Goal: Task Accomplishment & Management: Manage account settings

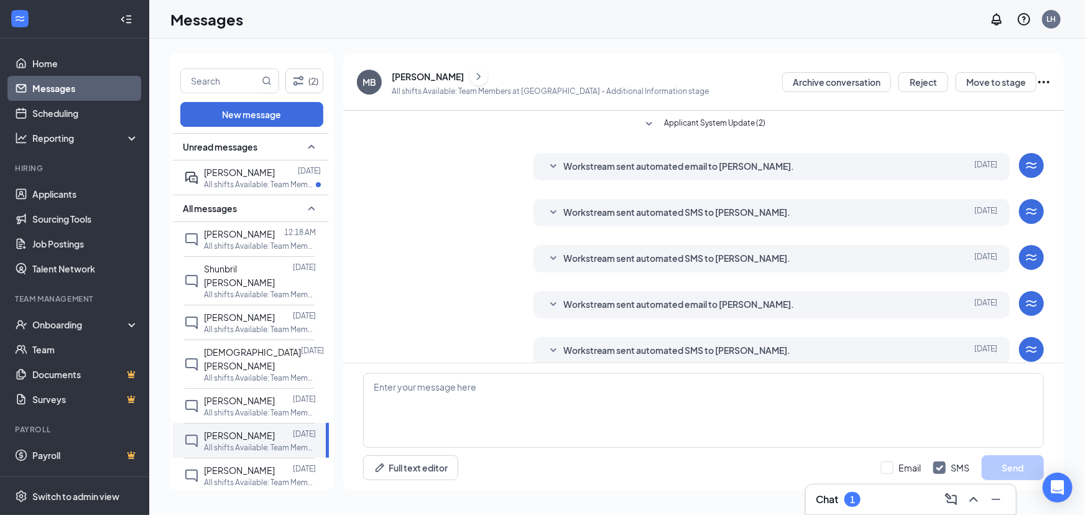
scroll to position [60, 0]
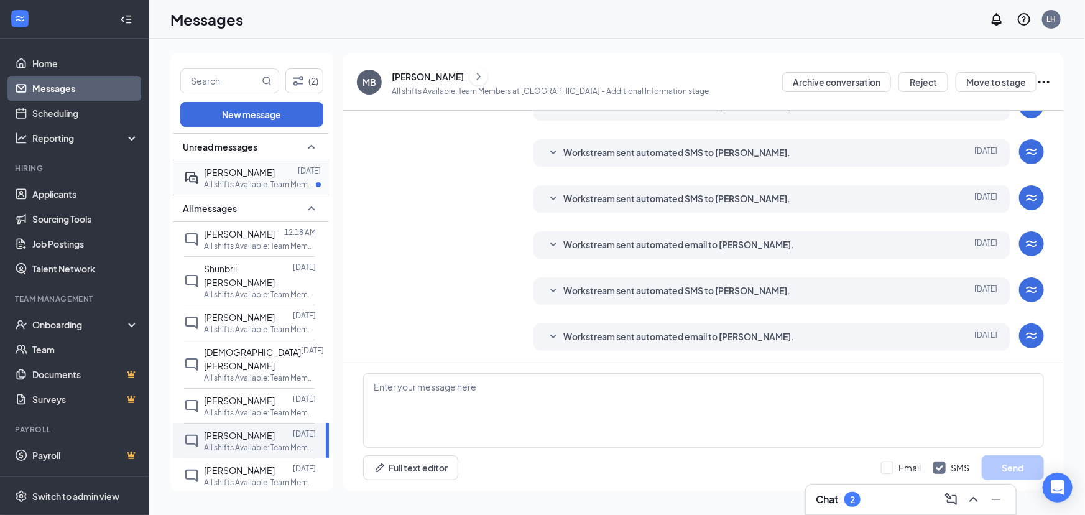
click at [256, 168] on span "[PERSON_NAME]" at bounding box center [239, 172] width 71 height 11
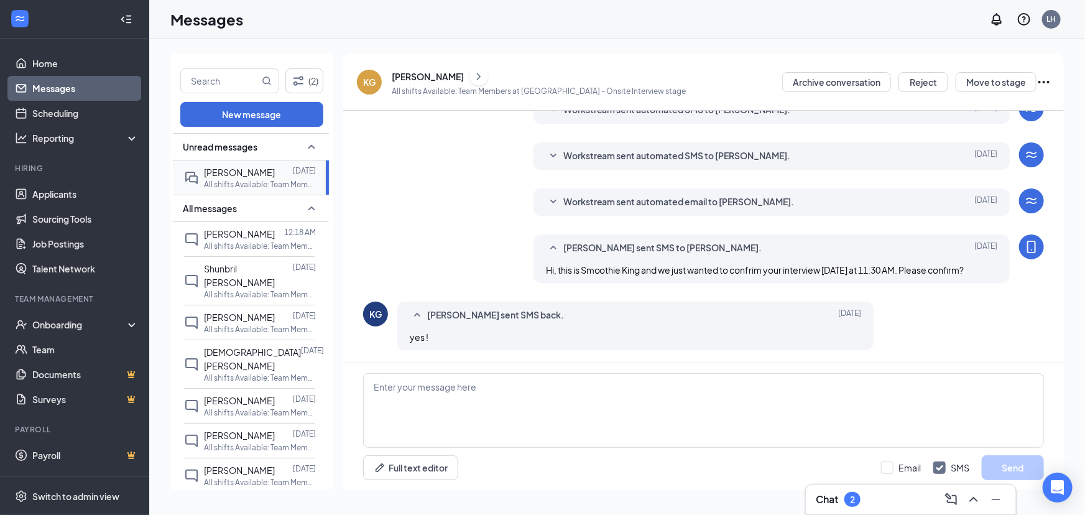
scroll to position [286, 0]
click at [65, 68] on link "Home" at bounding box center [85, 63] width 106 height 25
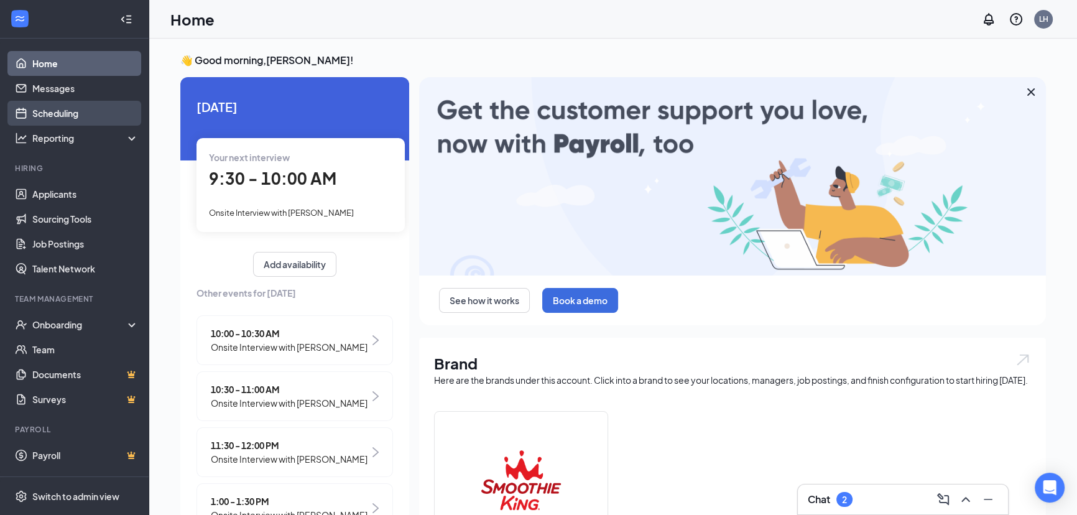
click at [60, 113] on link "Scheduling" at bounding box center [85, 113] width 106 height 25
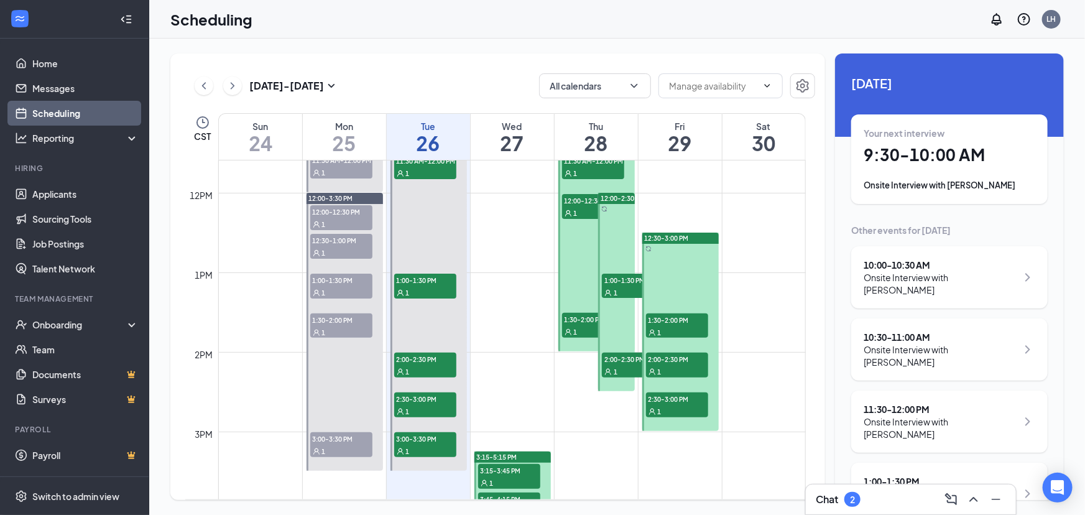
scroll to position [950, 0]
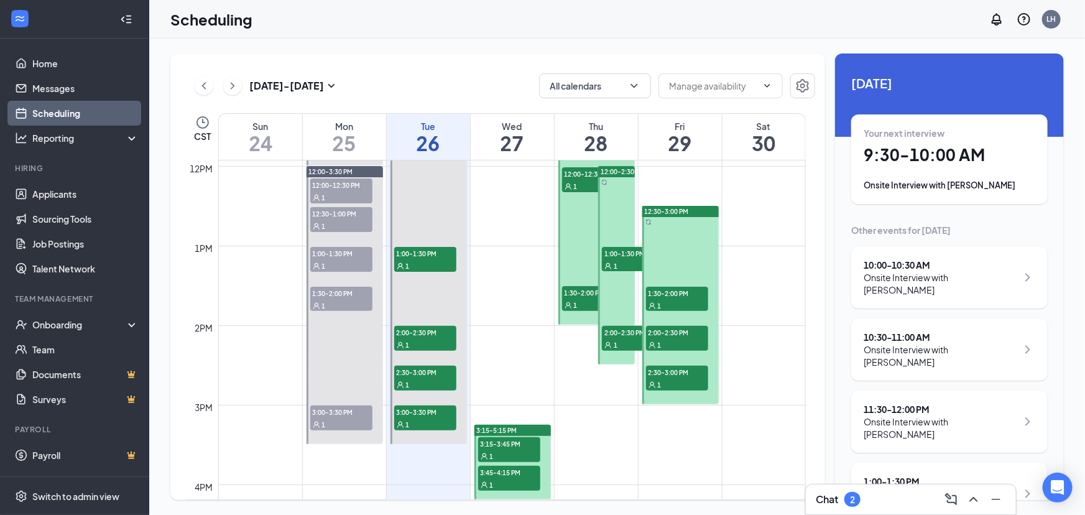
click at [1085, 246] on div "[DATE] - [DATE] All calendars CST Sun 24 Mon 25 Tue 26 Wed 27 Thu 28 Fri 29 Sat…" at bounding box center [617, 277] width 936 height 476
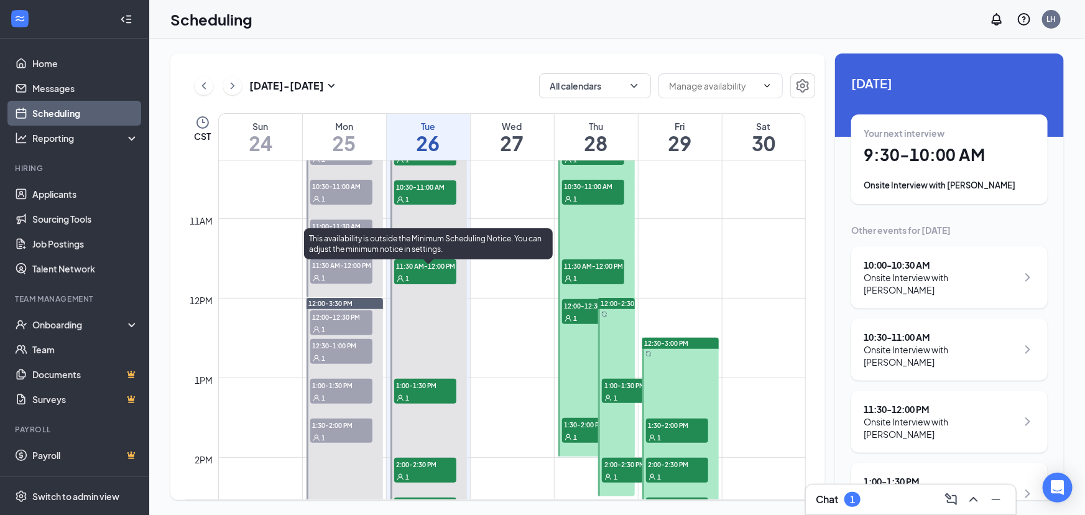
scroll to position [667, 0]
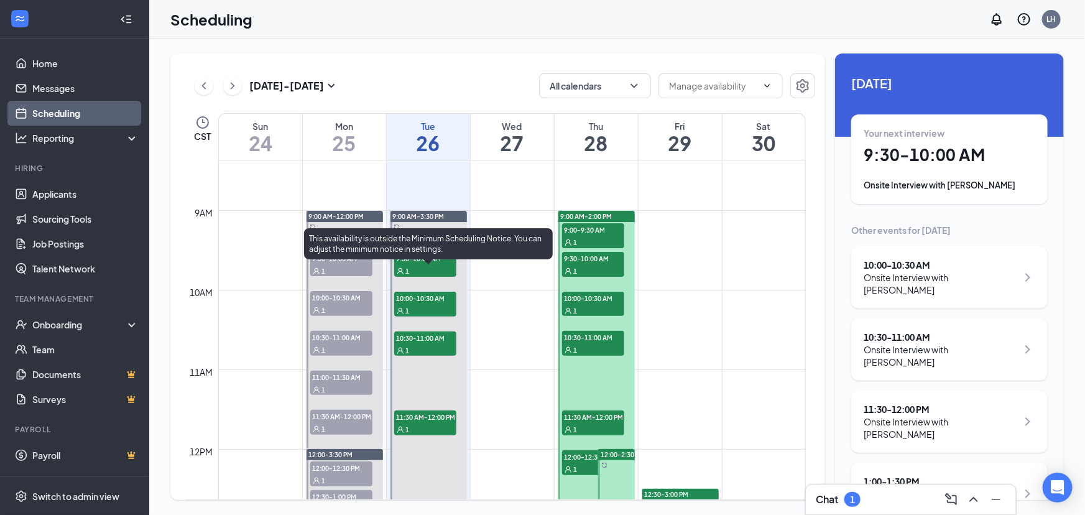
click at [437, 256] on div "This availability is outside the Minimum Scheduling Notice. You can adjust the …" at bounding box center [428, 243] width 249 height 31
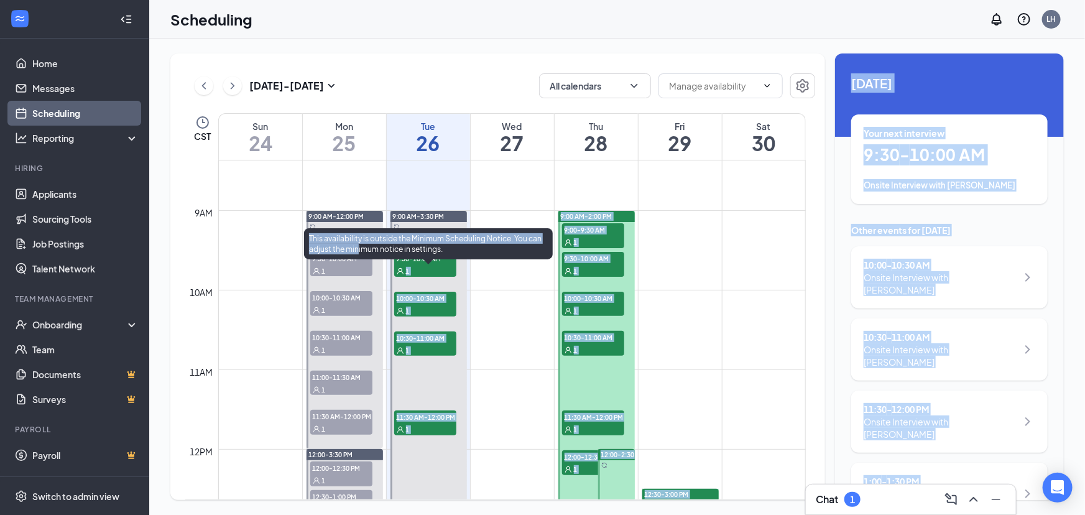
click at [437, 264] on body "Home Messages Scheduling Reporting Hiring Applicants Sourcing Tools Job Posting…" at bounding box center [542, 257] width 1085 height 515
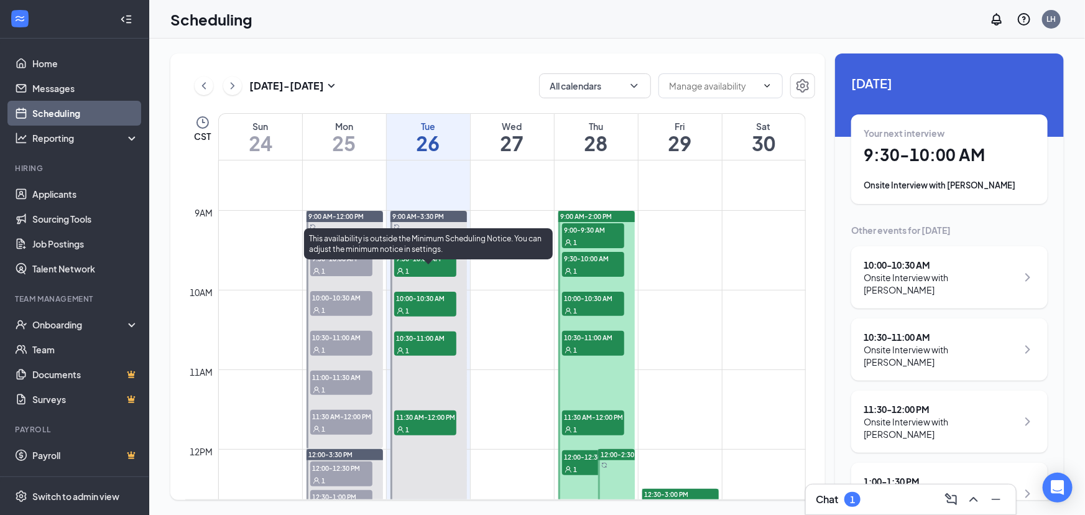
click at [437, 264] on span "9:30-10:00 AM" at bounding box center [425, 258] width 62 height 12
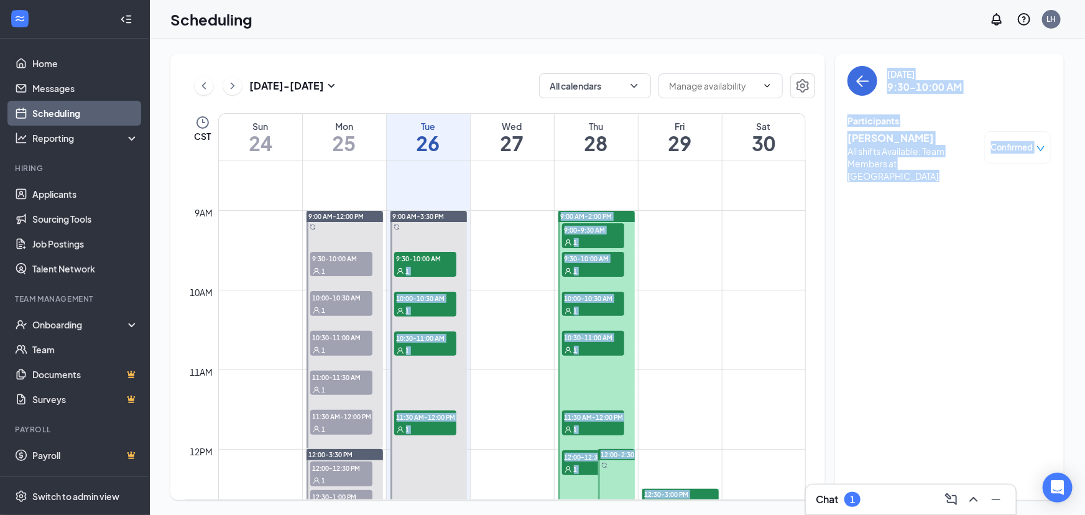
click at [889, 162] on div "All shifts Available: Team Members at [GEOGRAPHIC_DATA]" at bounding box center [913, 163] width 131 height 37
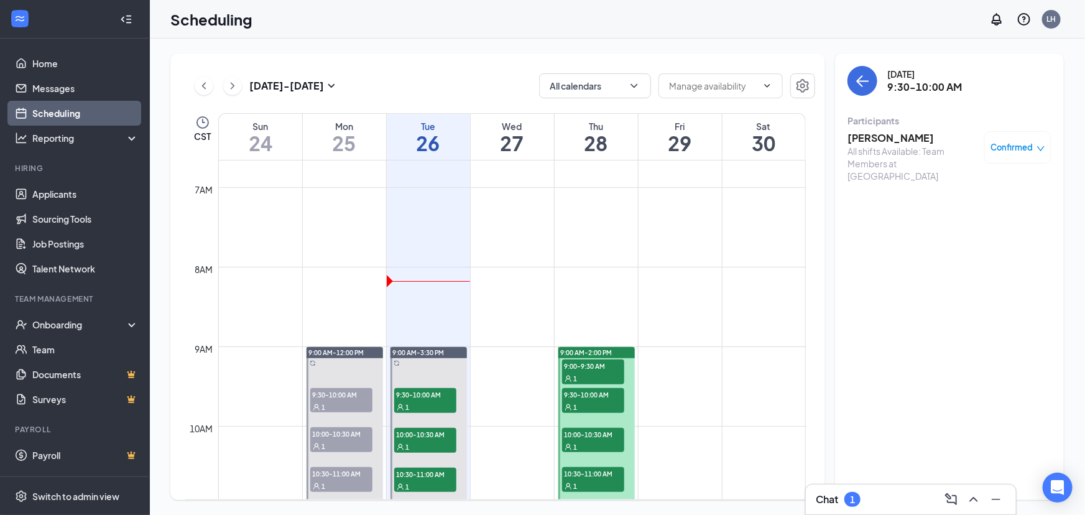
scroll to position [553, 0]
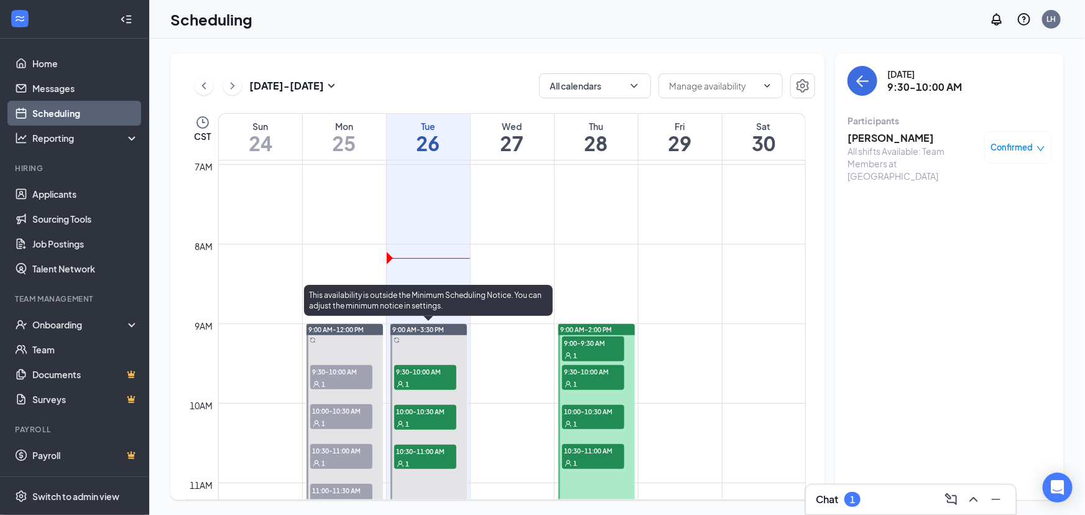
click at [414, 377] on span "9:30-10:00 AM" at bounding box center [425, 371] width 62 height 12
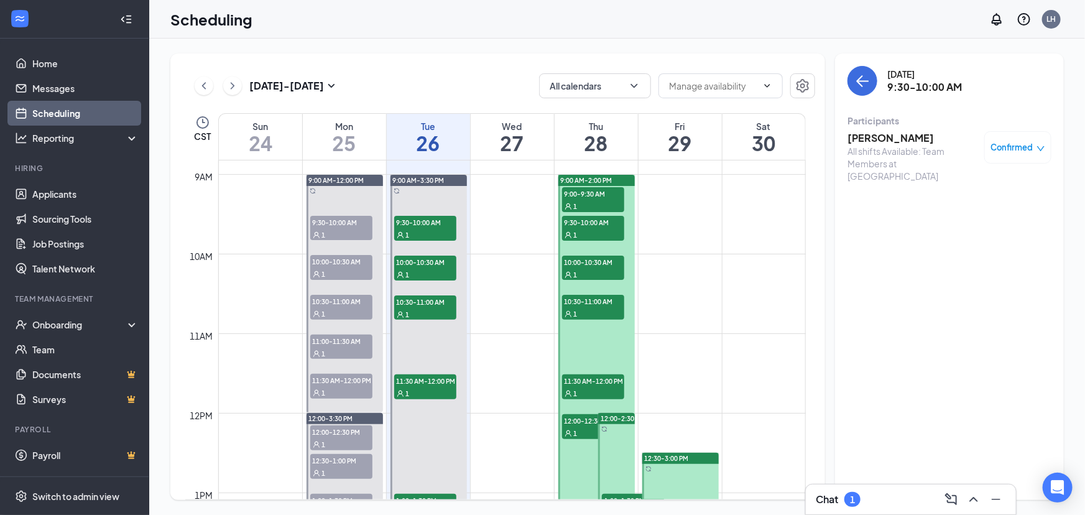
scroll to position [667, 0]
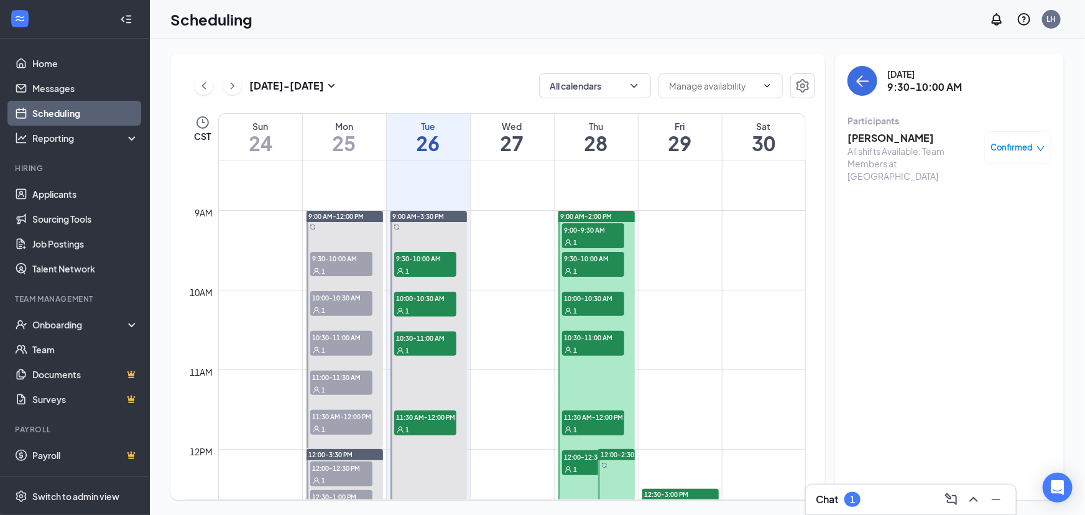
click at [570, 233] on span "9:00-9:30 AM" at bounding box center [593, 229] width 62 height 12
click at [576, 276] on div "9:30-10:00 AM 1" at bounding box center [593, 264] width 65 height 27
click at [576, 262] on span "9:30-10:00 AM" at bounding box center [593, 258] width 62 height 12
click at [575, 304] on span "10:00-10:30 AM" at bounding box center [593, 298] width 62 height 12
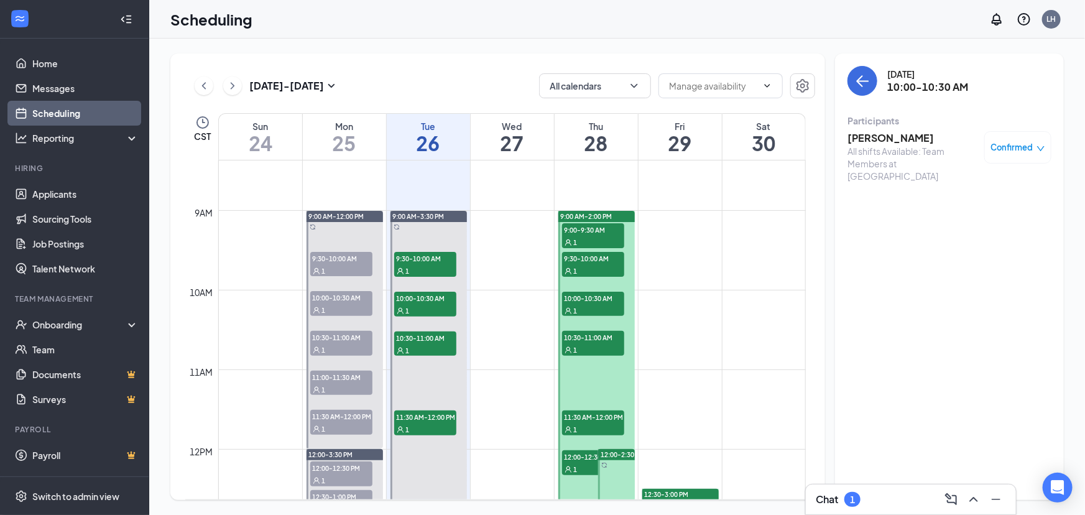
click at [583, 304] on span "10:00-10:30 AM" at bounding box center [593, 298] width 62 height 12
click at [584, 343] on span "10:30-11:00 AM" at bounding box center [593, 337] width 62 height 12
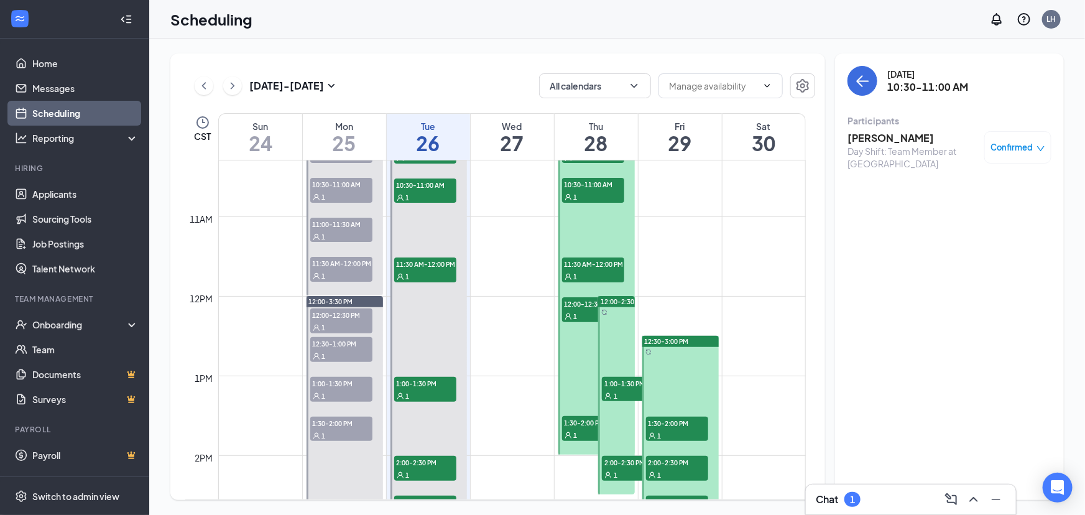
scroll to position [836, 0]
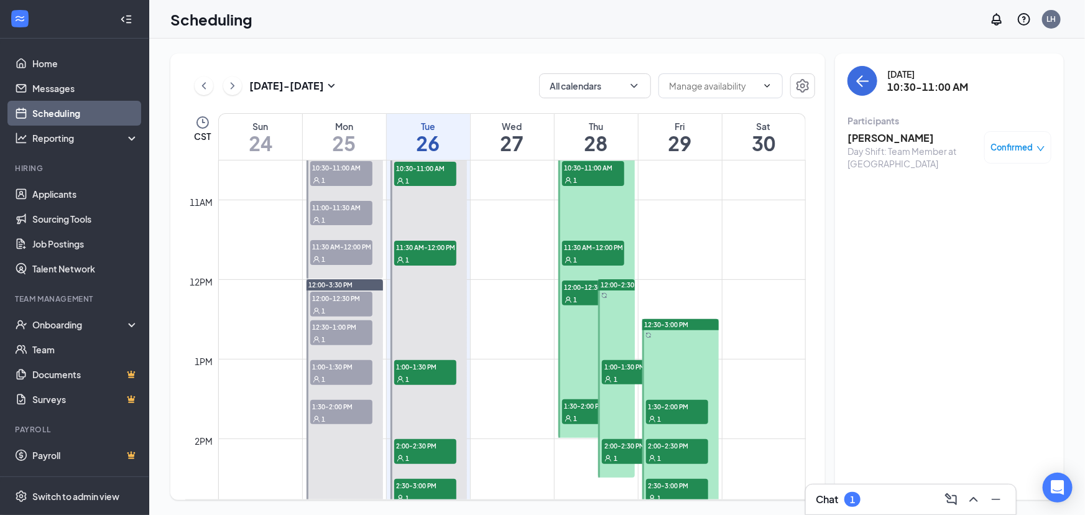
click at [583, 253] on span "11:30 AM-12:00 PM" at bounding box center [593, 247] width 62 height 12
click at [579, 287] on span "12:00-12:30 PM" at bounding box center [593, 286] width 62 height 12
click at [579, 409] on span "1:30-2:00 PM" at bounding box center [593, 405] width 62 height 12
click at [609, 366] on span "1:00-1:30 PM" at bounding box center [633, 366] width 62 height 12
click at [660, 412] on span "1:30-2:00 PM" at bounding box center [677, 406] width 62 height 12
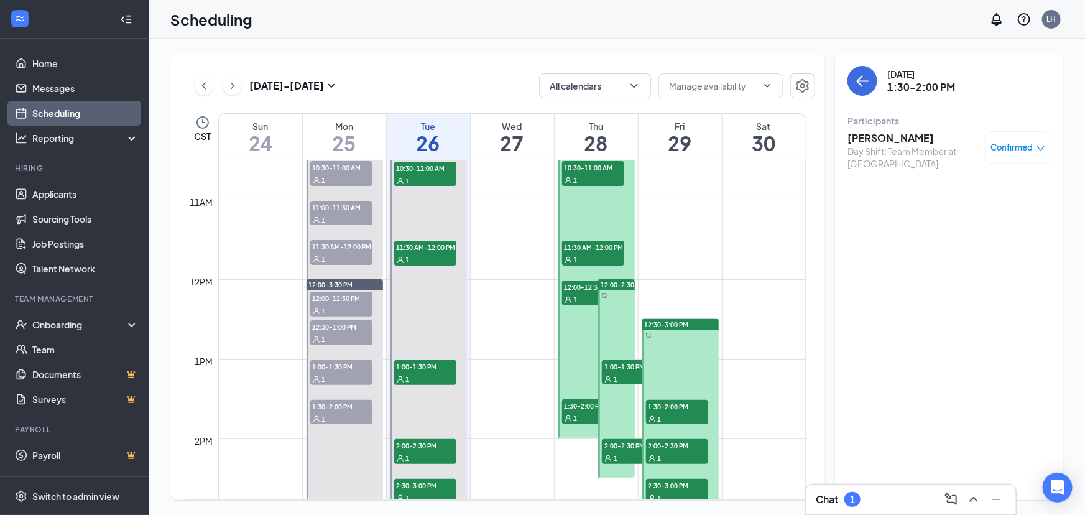
click at [615, 466] on div at bounding box center [616, 378] width 37 height 198
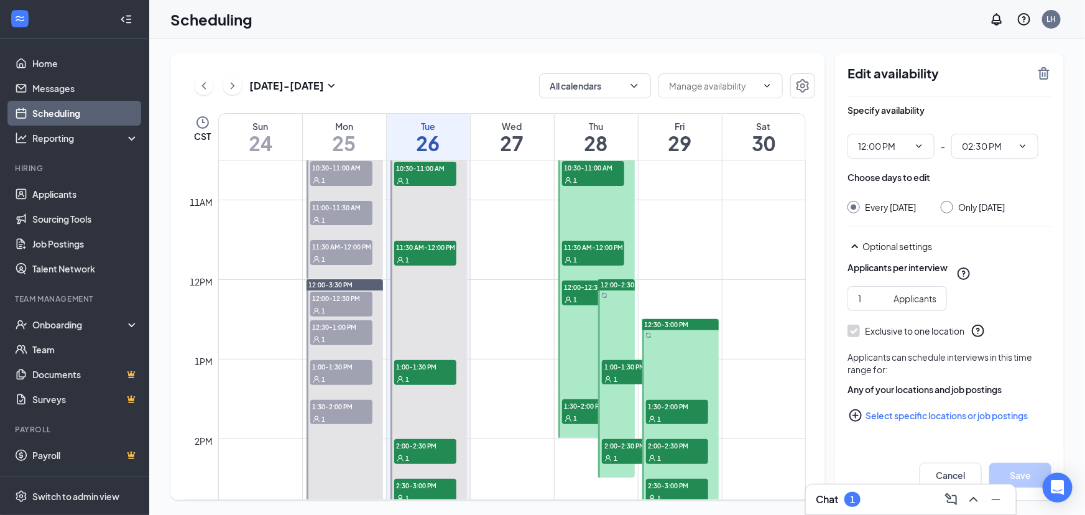
drag, startPoint x: 622, startPoint y: 448, endPoint x: 640, endPoint y: 448, distance: 17.4
click at [623, 448] on span "2:00-2:30 PM" at bounding box center [633, 445] width 62 height 12
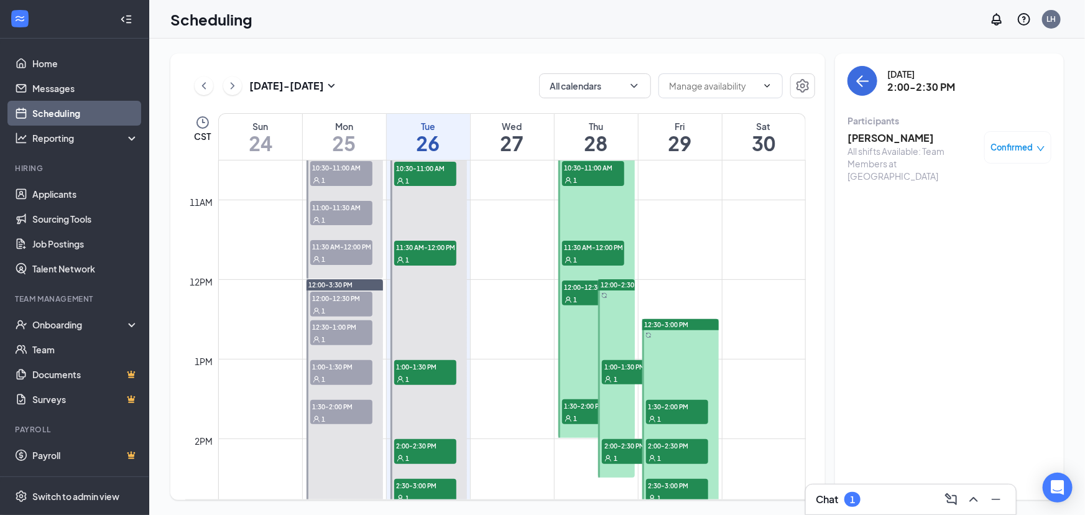
click at [673, 445] on span "2:00-2:30 PM" at bounding box center [677, 445] width 62 height 12
click at [657, 491] on span "2:30-3:00 PM" at bounding box center [677, 485] width 62 height 12
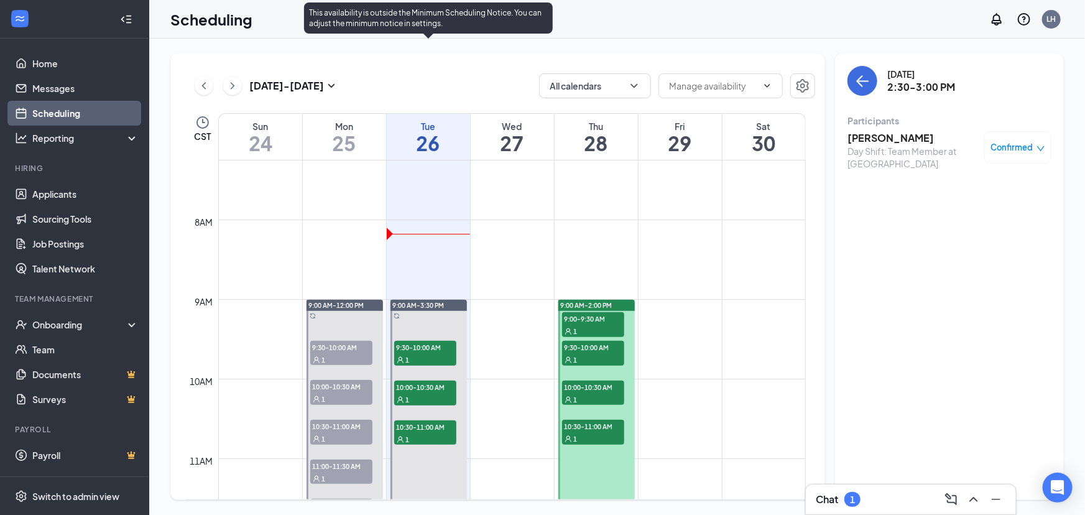
scroll to position [723, 0]
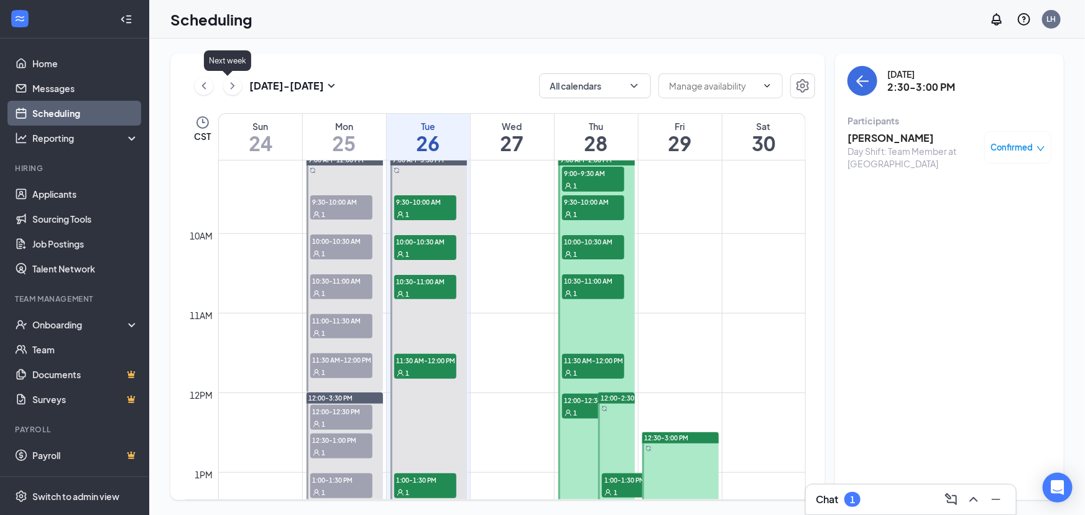
click at [227, 75] on div "Next week" at bounding box center [227, 62] width 47 height 25
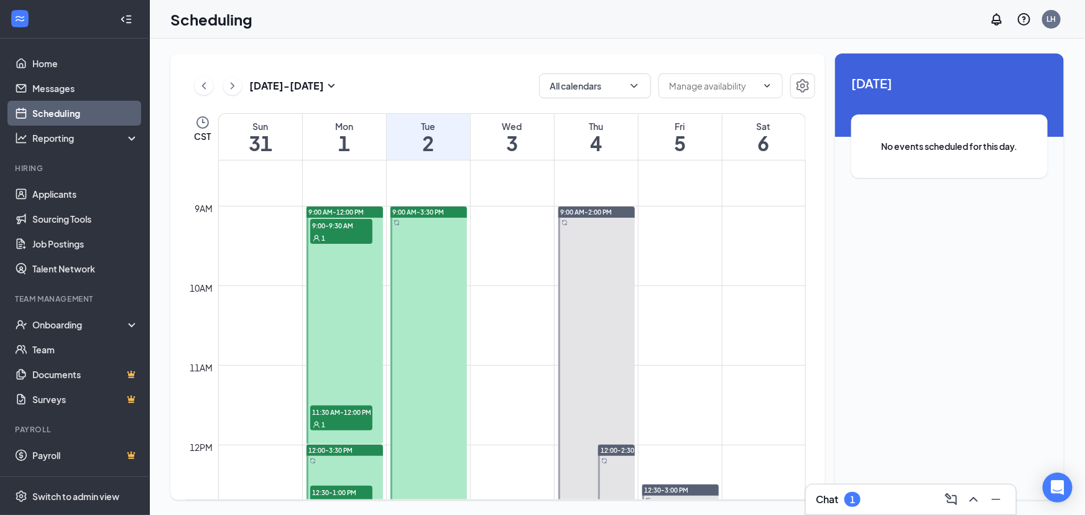
scroll to position [667, 0]
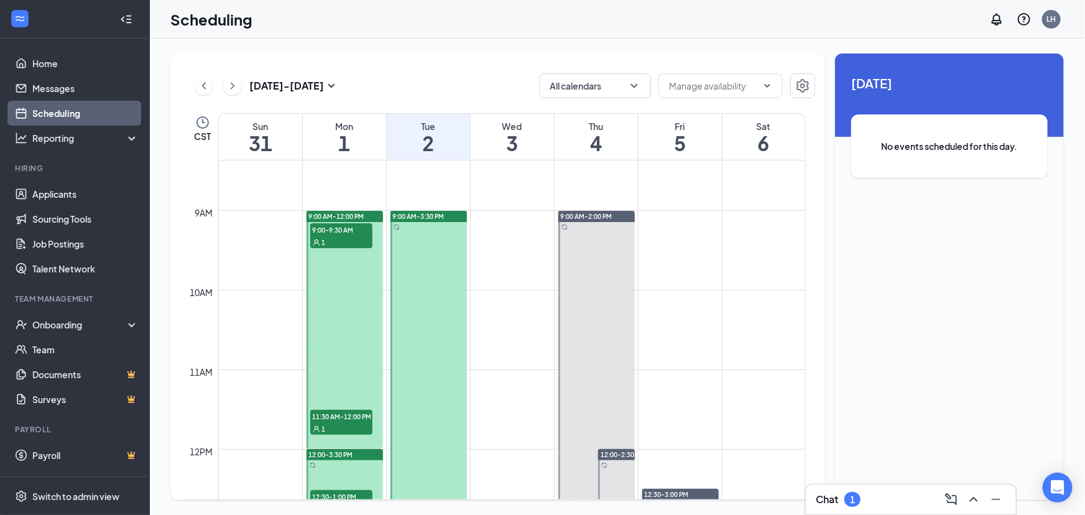
click at [324, 233] on span "9:00-9:30 AM" at bounding box center [341, 229] width 62 height 12
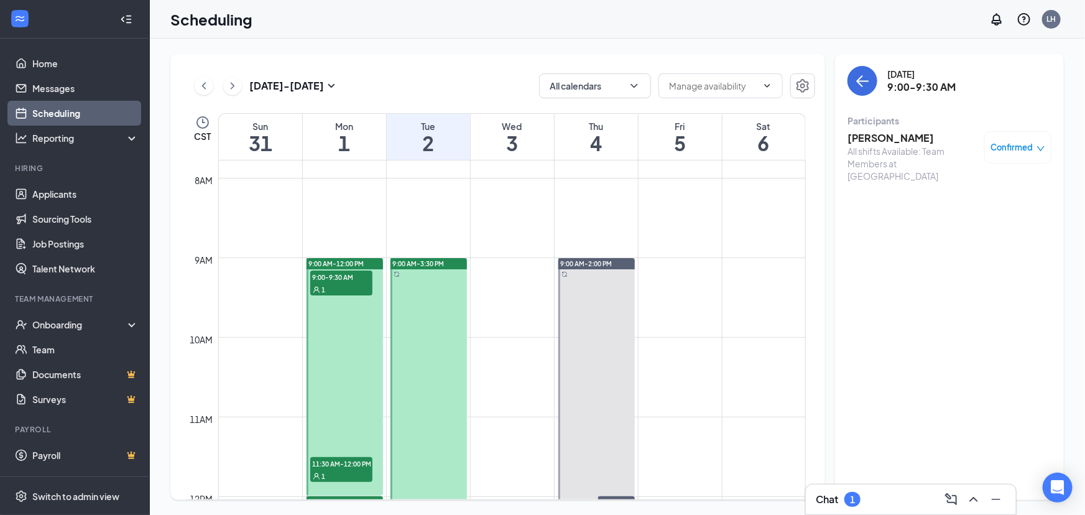
scroll to position [780, 0]
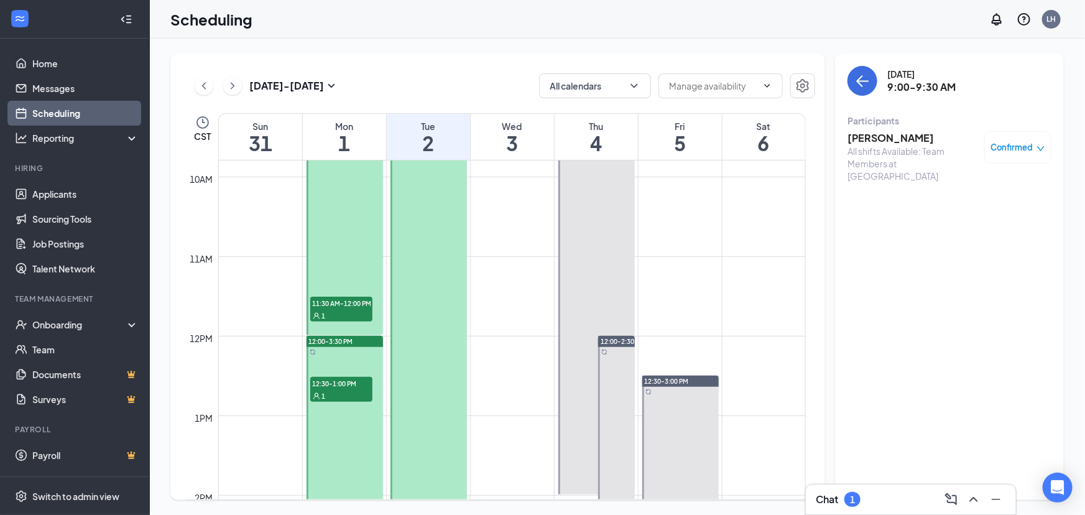
click at [330, 306] on span "11:30 AM-12:00 PM" at bounding box center [341, 303] width 62 height 12
click at [343, 388] on span "12:30-1:00 PM" at bounding box center [341, 383] width 62 height 12
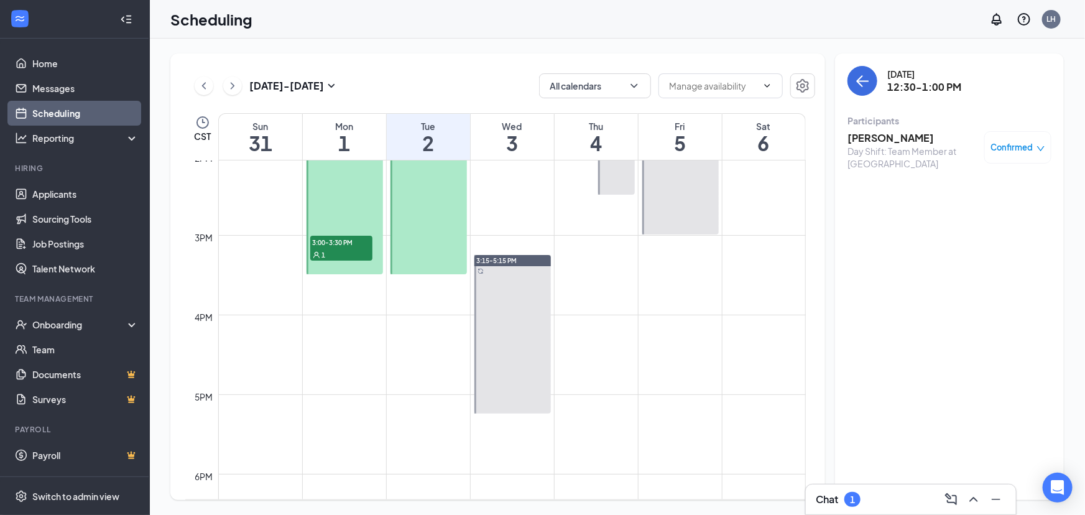
click at [333, 248] on span "3:00-3:30 PM" at bounding box center [341, 242] width 62 height 12
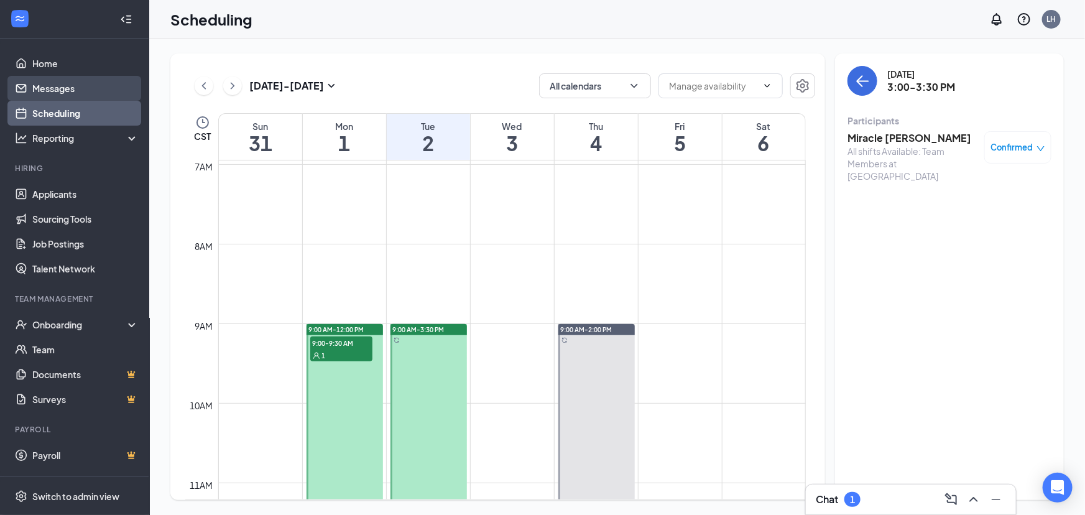
click at [78, 98] on link "Messages" at bounding box center [85, 88] width 106 height 25
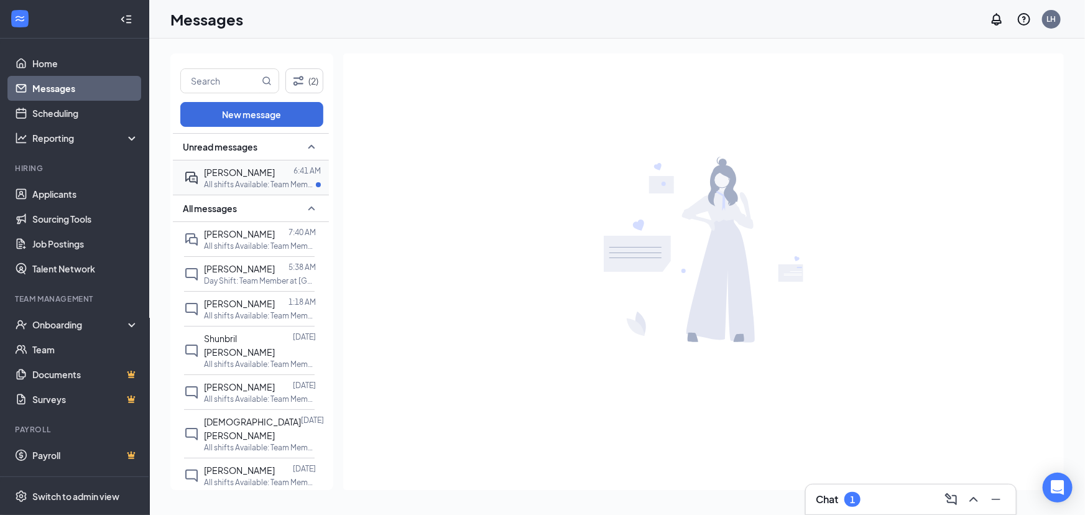
click at [245, 175] on span "[PERSON_NAME]" at bounding box center [239, 172] width 71 height 11
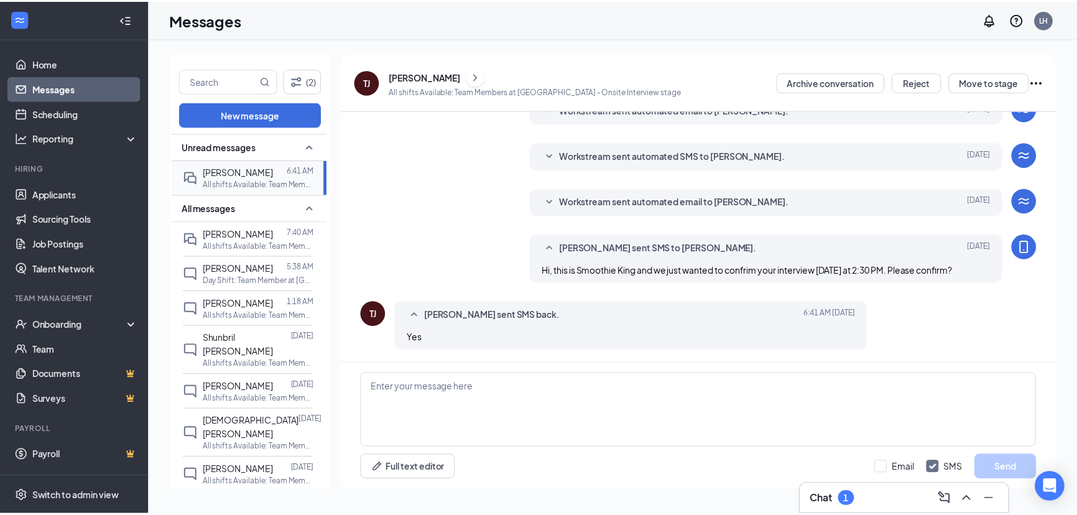
scroll to position [297, 0]
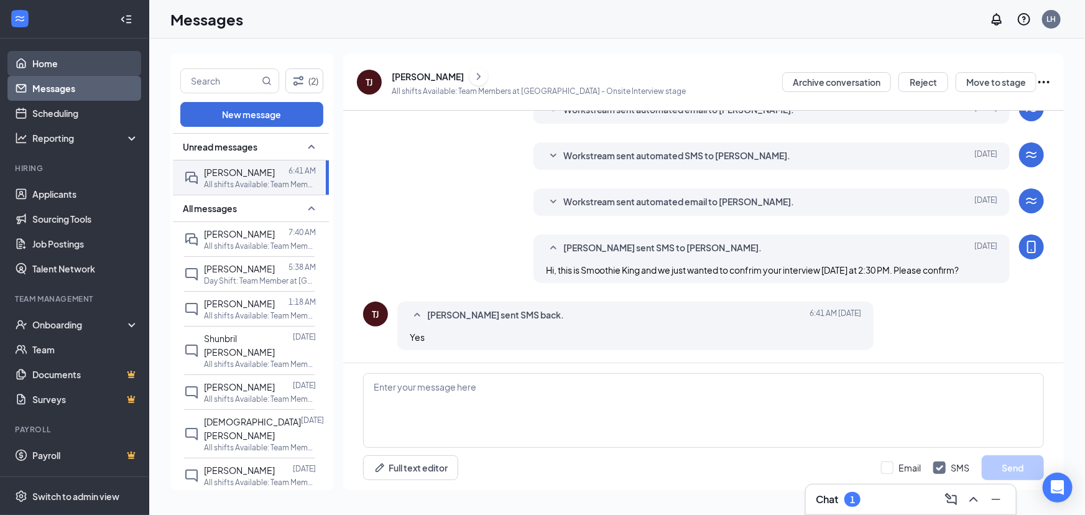
click at [47, 57] on link "Home" at bounding box center [85, 63] width 106 height 25
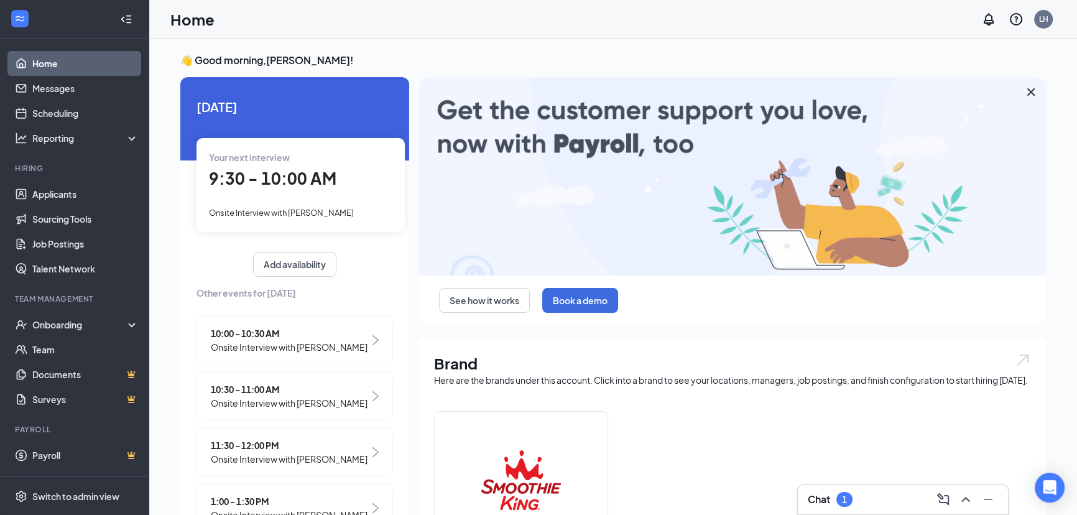
click at [340, 410] on span "Onsite Interview with [PERSON_NAME]" at bounding box center [289, 403] width 157 height 14
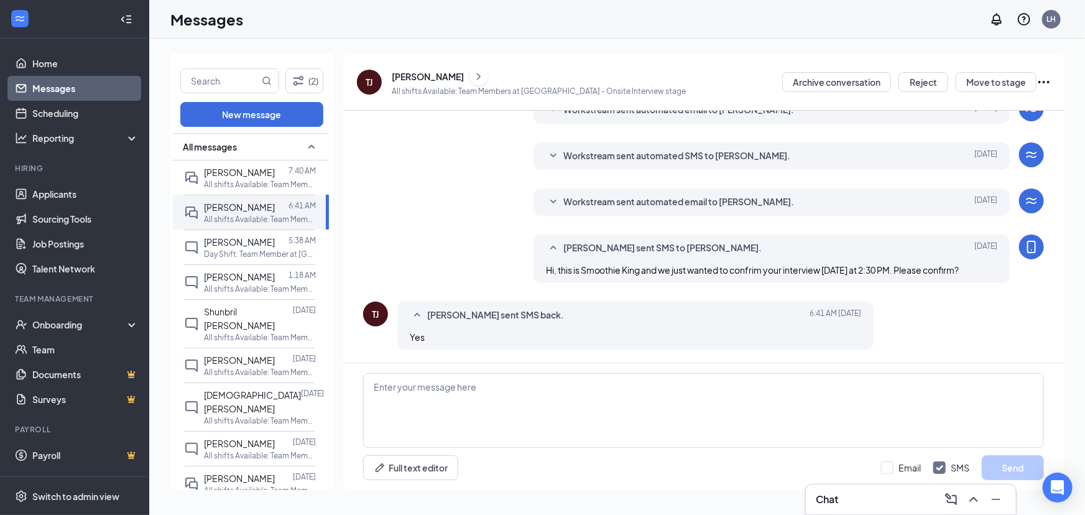
click at [257, 146] on div "All messages" at bounding box center [251, 146] width 156 height 27
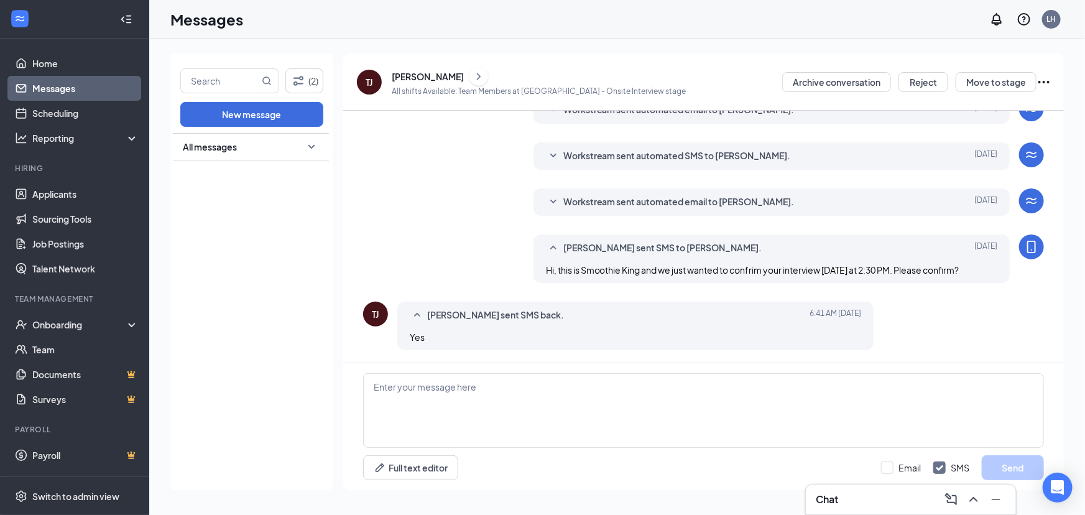
click at [257, 146] on div "All messages" at bounding box center [251, 146] width 156 height 27
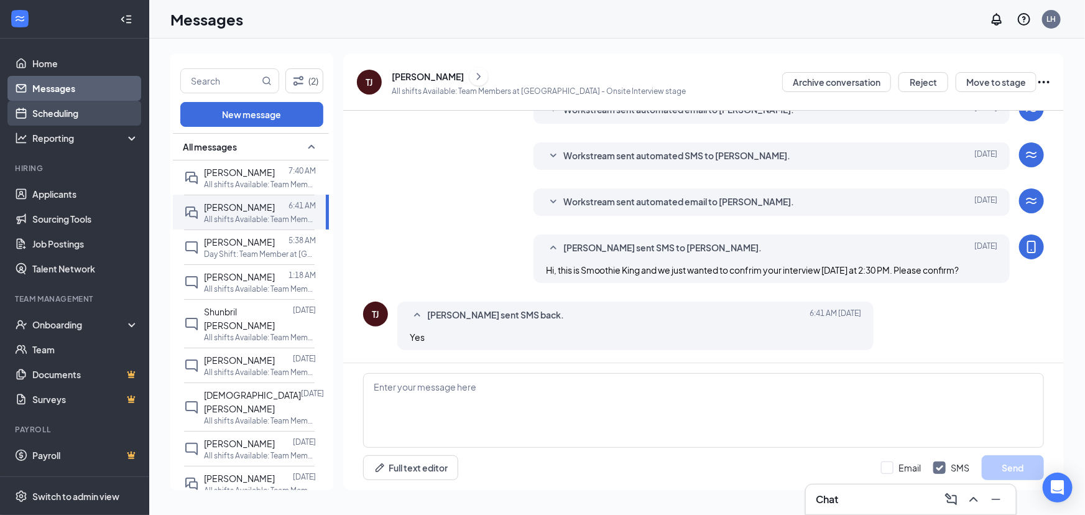
click at [68, 111] on link "Scheduling" at bounding box center [85, 113] width 106 height 25
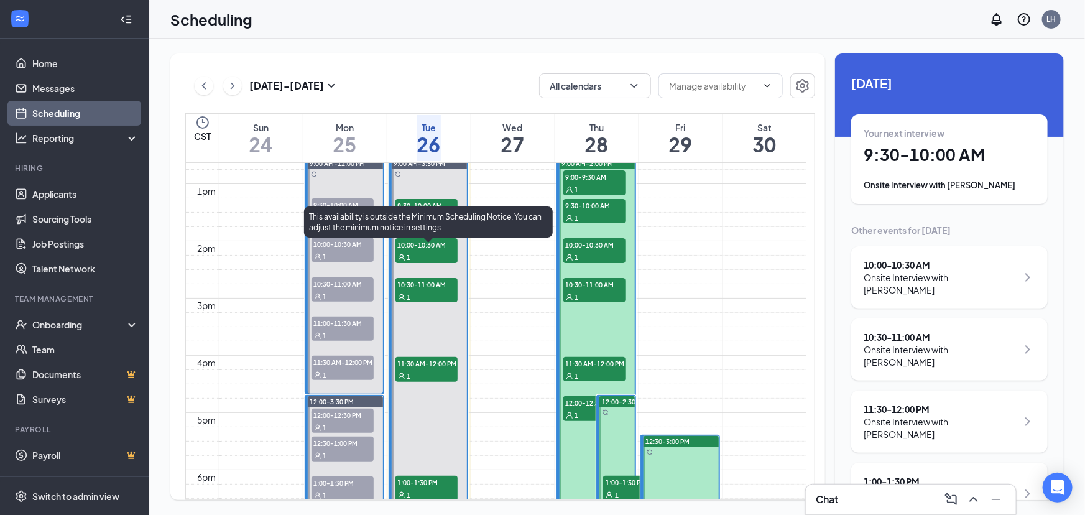
scroll to position [723, 0]
click at [440, 198] on span "9:30-10:00 AM" at bounding box center [427, 204] width 62 height 12
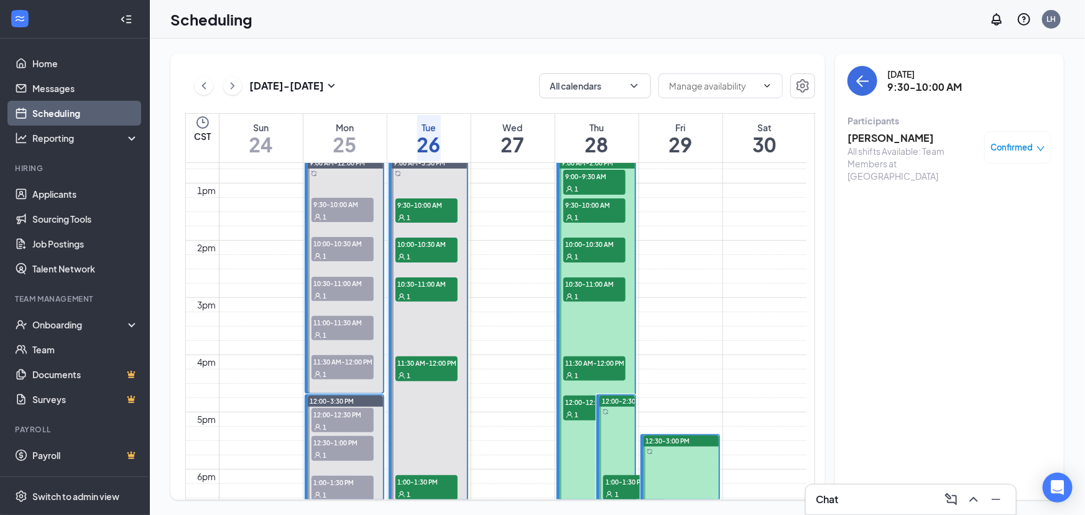
click at [914, 142] on h3 "[PERSON_NAME]" at bounding box center [913, 138] width 131 height 14
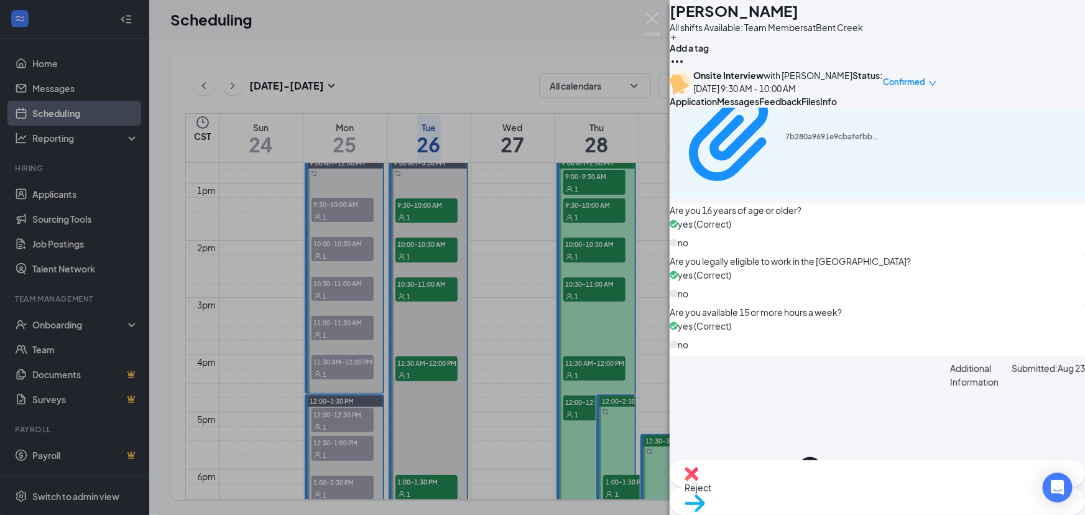
scroll to position [300, 0]
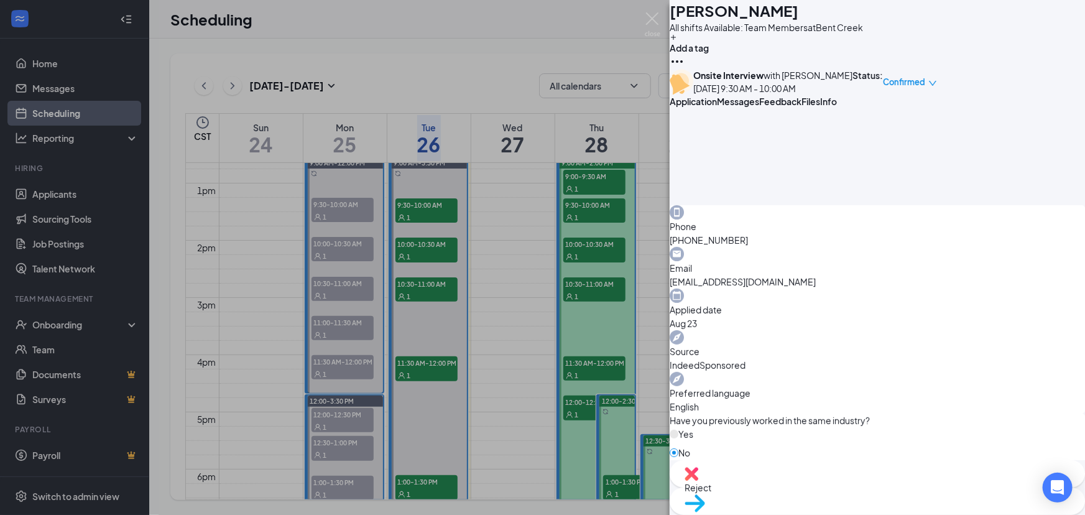
click at [507, 216] on div "CH [PERSON_NAME] All shifts Available: Team Members at [GEOGRAPHIC_DATA] Add a …" at bounding box center [542, 257] width 1085 height 515
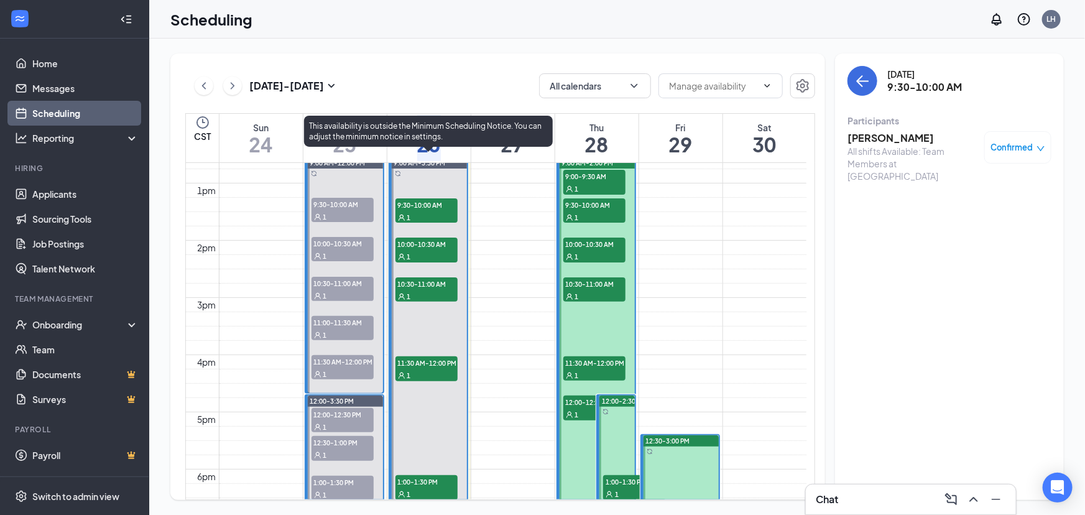
click at [405, 249] on span "10:00-10:30 AM" at bounding box center [427, 244] width 62 height 12
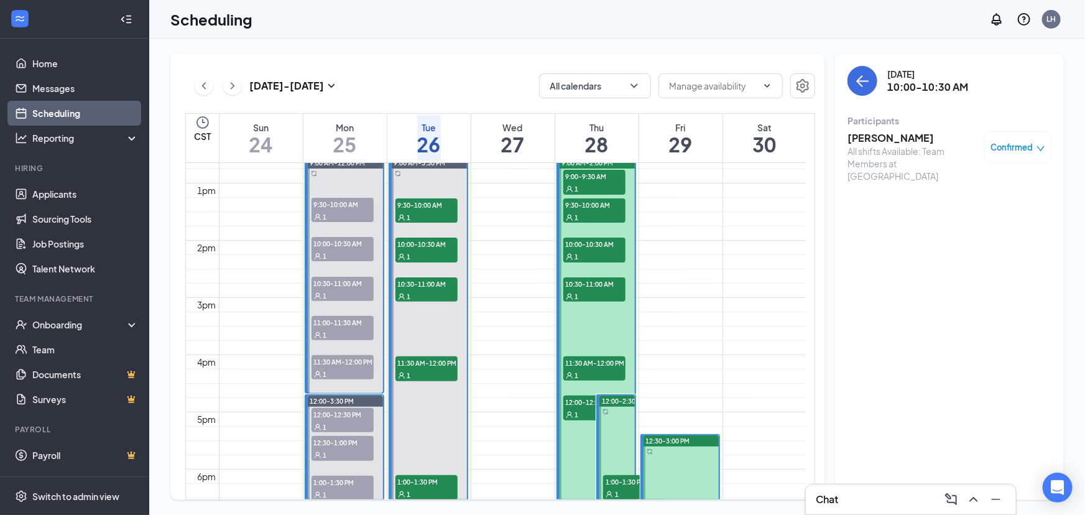
click at [872, 136] on h3 "[PERSON_NAME]" at bounding box center [913, 138] width 131 height 14
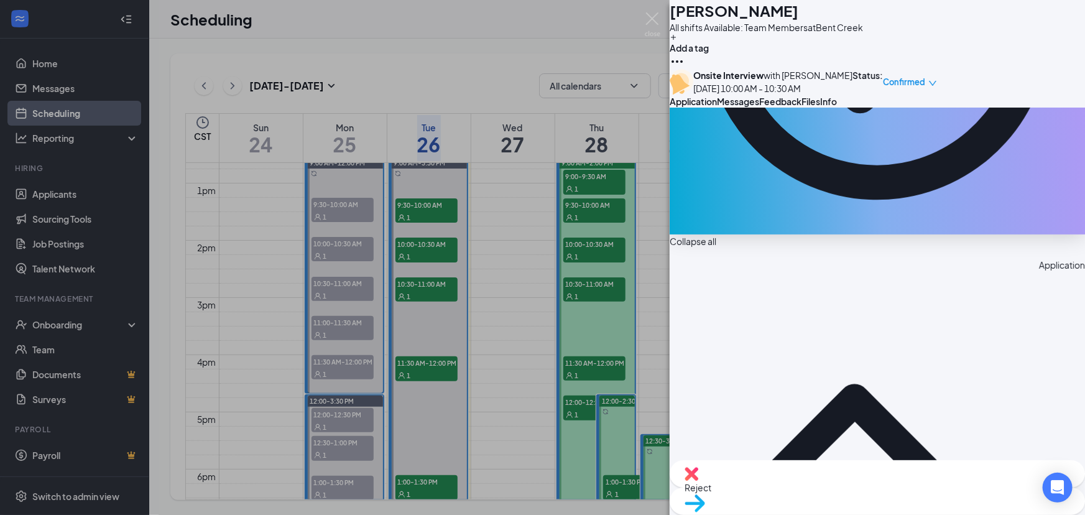
scroll to position [282, 0]
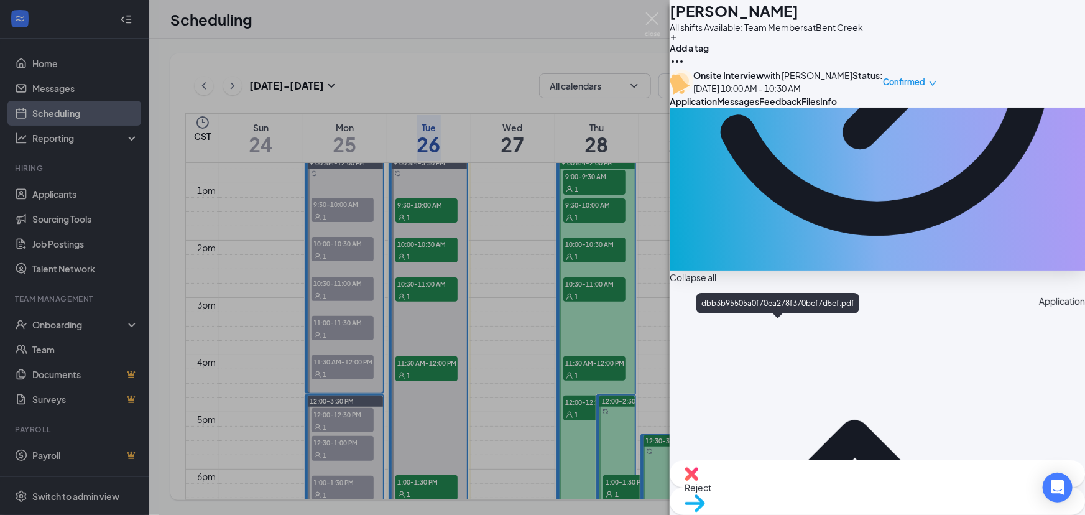
click at [511, 298] on div "KW [PERSON_NAME] All shifts Available: Team Members at [GEOGRAPHIC_DATA] Add a …" at bounding box center [542, 257] width 1085 height 515
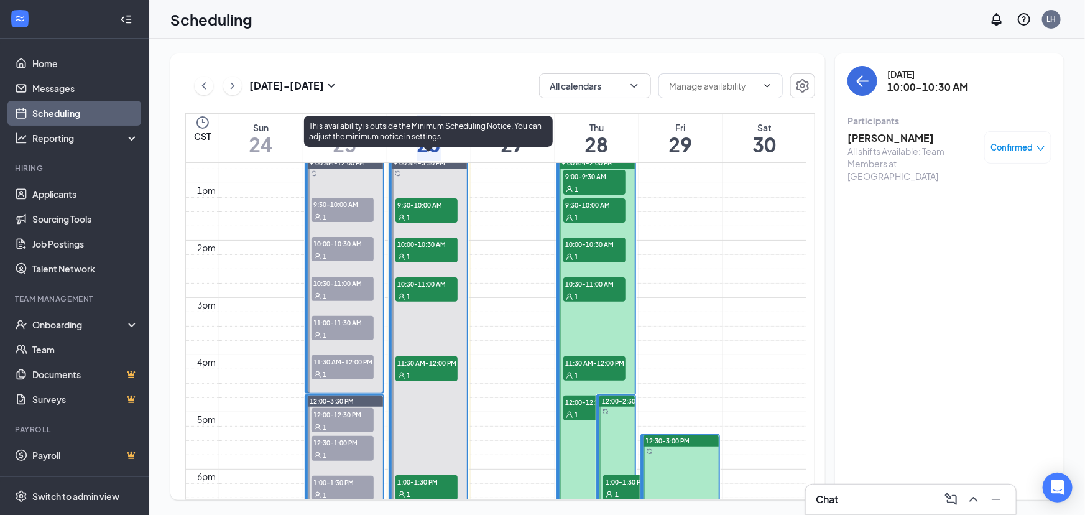
click at [435, 238] on span "10:00-10:30 AM" at bounding box center [427, 244] width 62 height 12
click at [414, 290] on span "10:30-11:00 AM" at bounding box center [427, 283] width 62 height 12
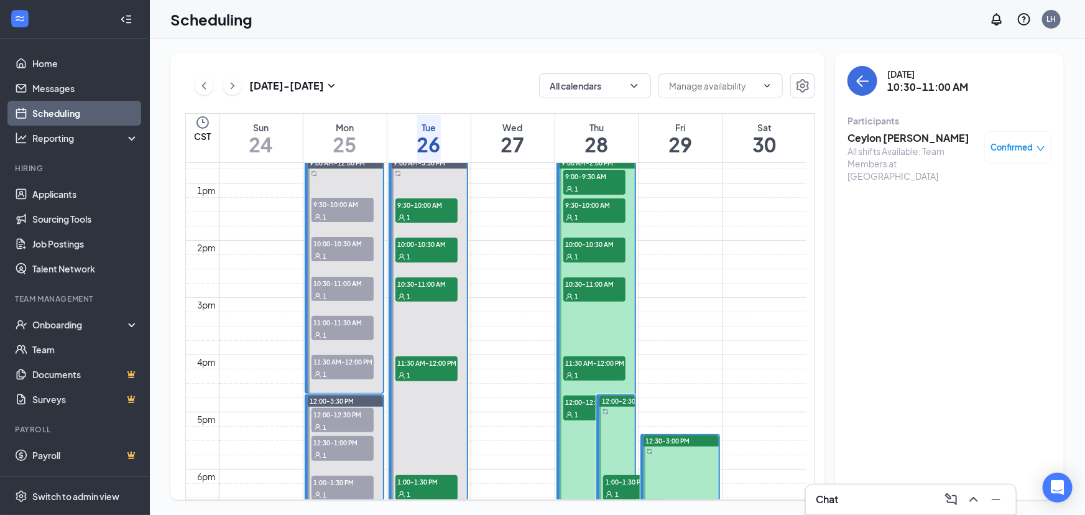
click at [899, 132] on h3 "Ceylon [PERSON_NAME]" at bounding box center [913, 138] width 131 height 14
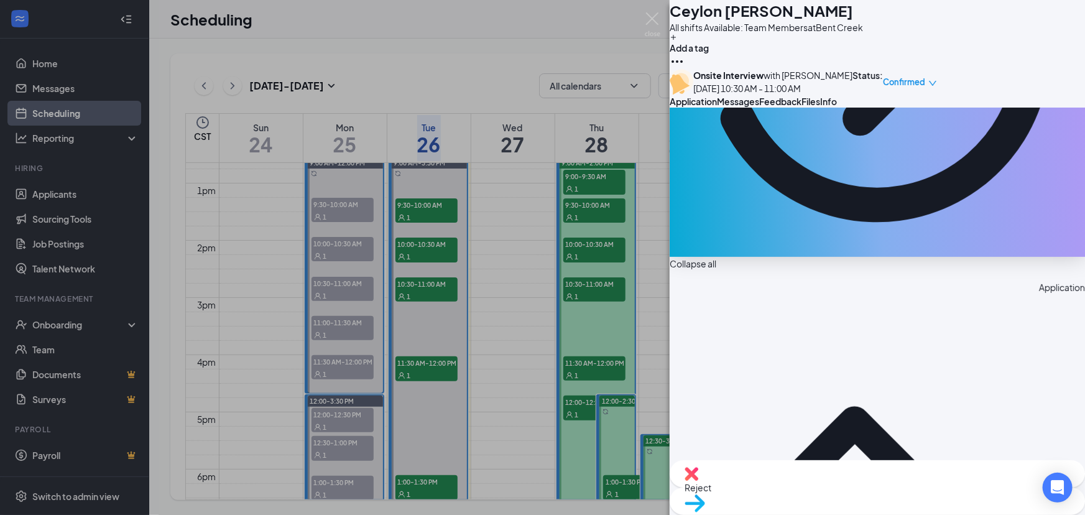
scroll to position [226, 0]
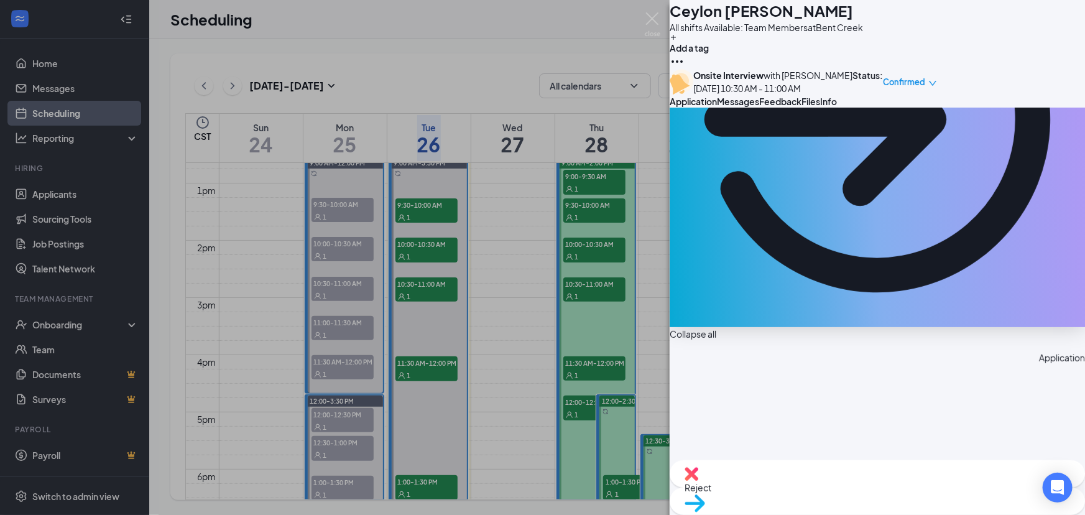
click at [482, 264] on div "CC Ceylon [PERSON_NAME] All shifts Available: Team Members at [GEOGRAPHIC_DATA]…" at bounding box center [542, 257] width 1085 height 515
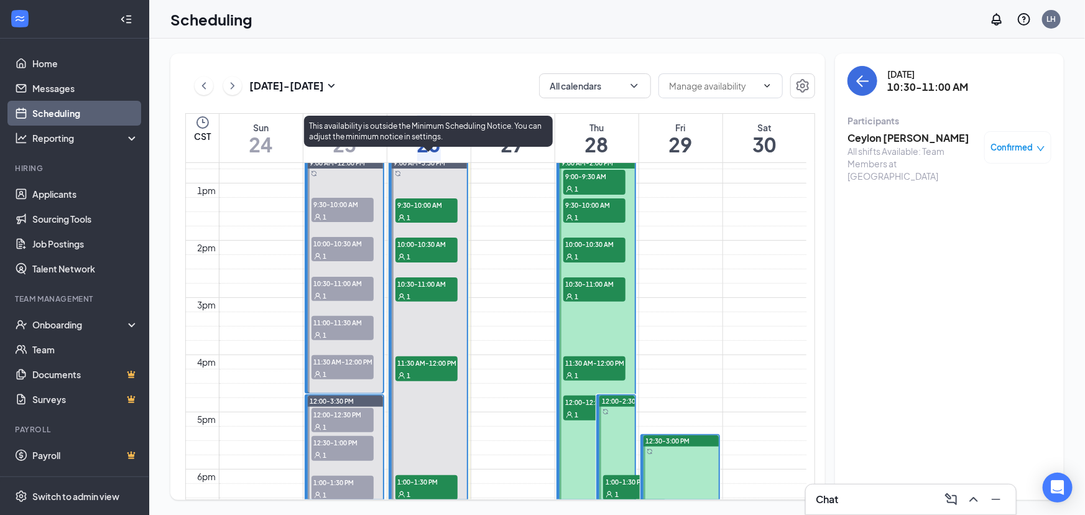
click at [435, 378] on div "1" at bounding box center [427, 375] width 62 height 12
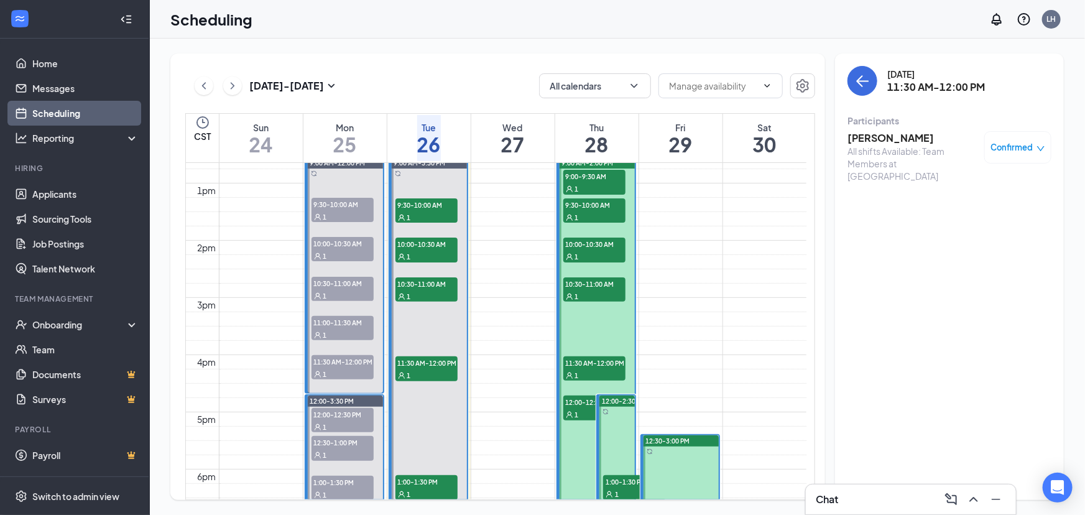
click at [867, 132] on h3 "[PERSON_NAME]" at bounding box center [913, 138] width 131 height 14
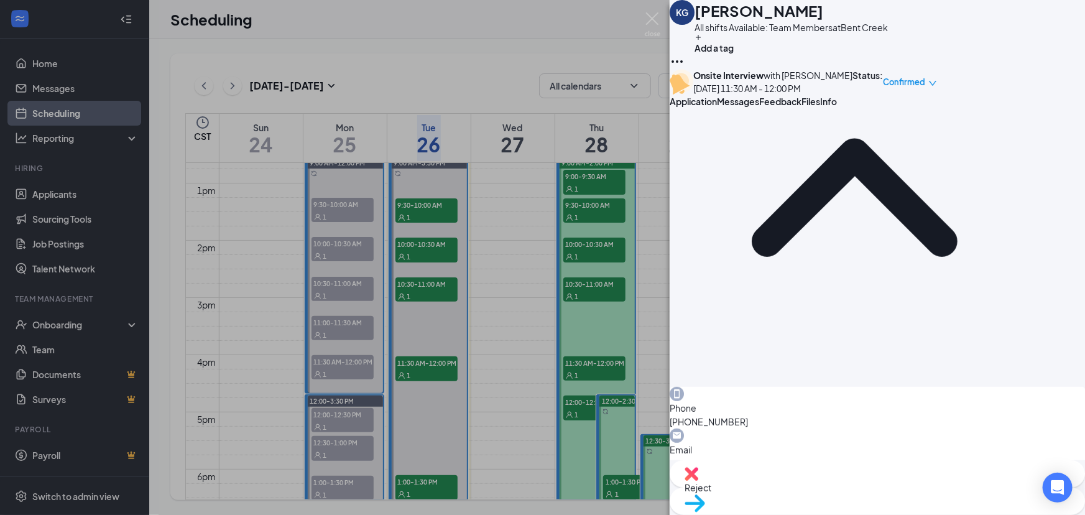
scroll to position [129, 0]
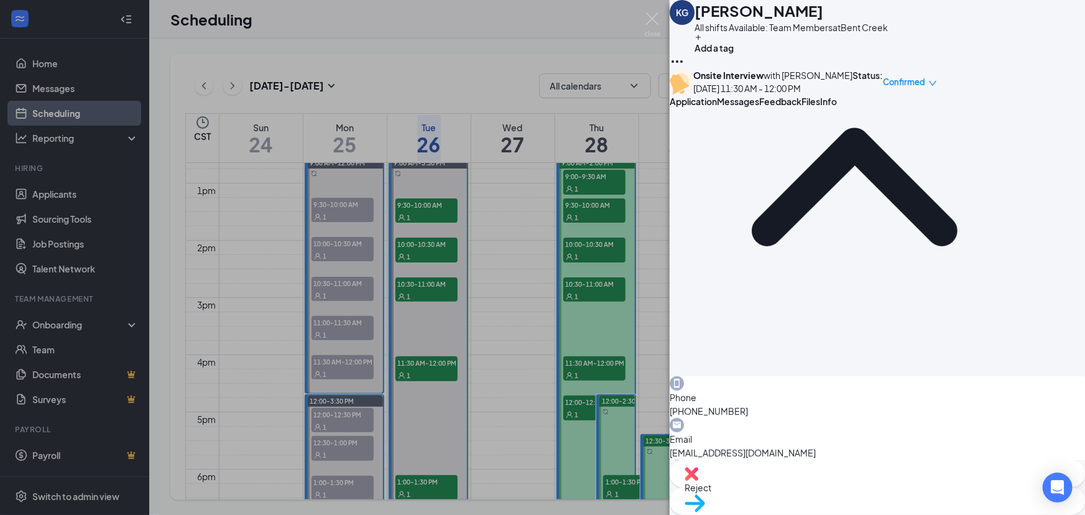
click at [516, 398] on div "KG [PERSON_NAME] All shifts Available: Team Members at [GEOGRAPHIC_DATA] Add a …" at bounding box center [542, 257] width 1085 height 515
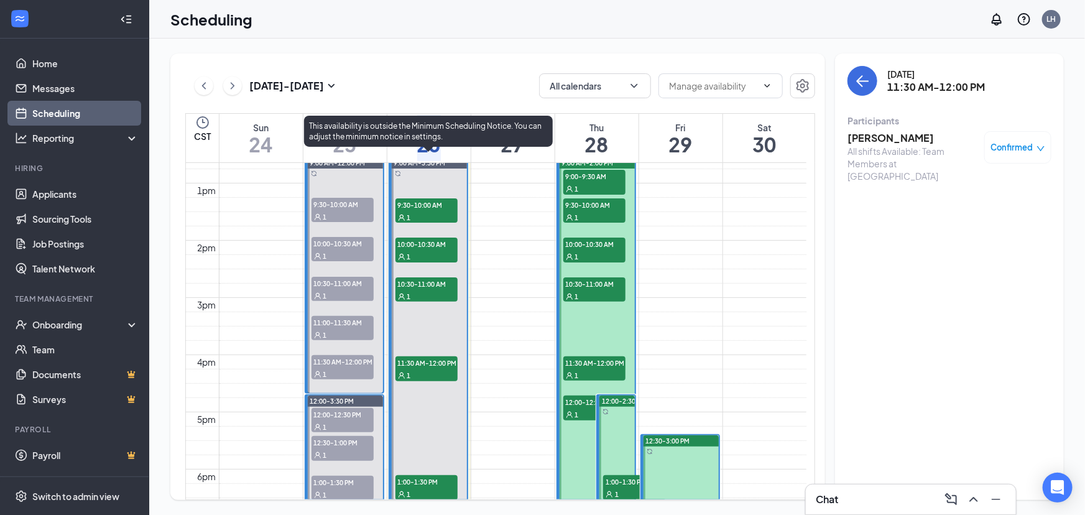
click at [417, 488] on span "1:00-1:30 PM" at bounding box center [427, 481] width 62 height 12
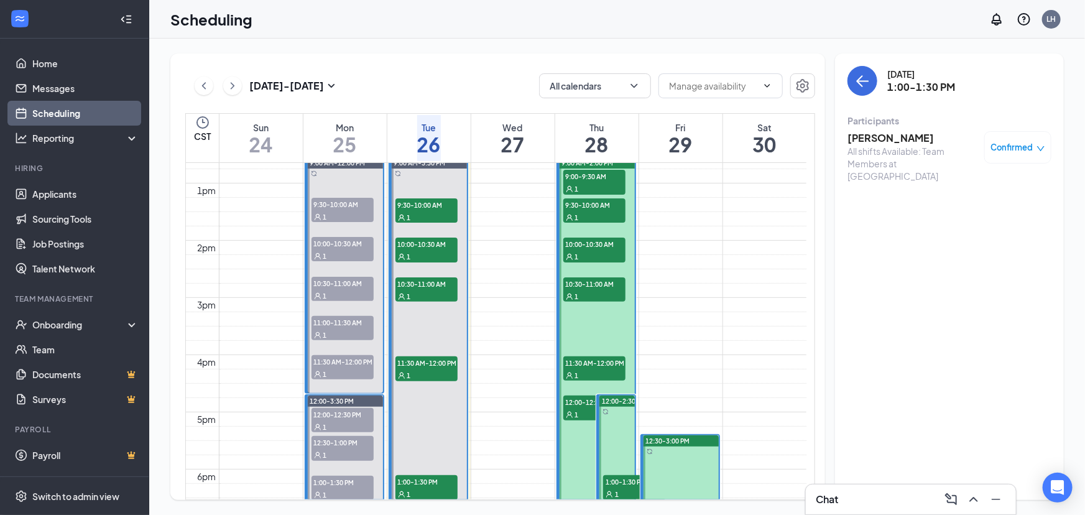
click at [869, 133] on h3 "[PERSON_NAME]" at bounding box center [913, 138] width 131 height 14
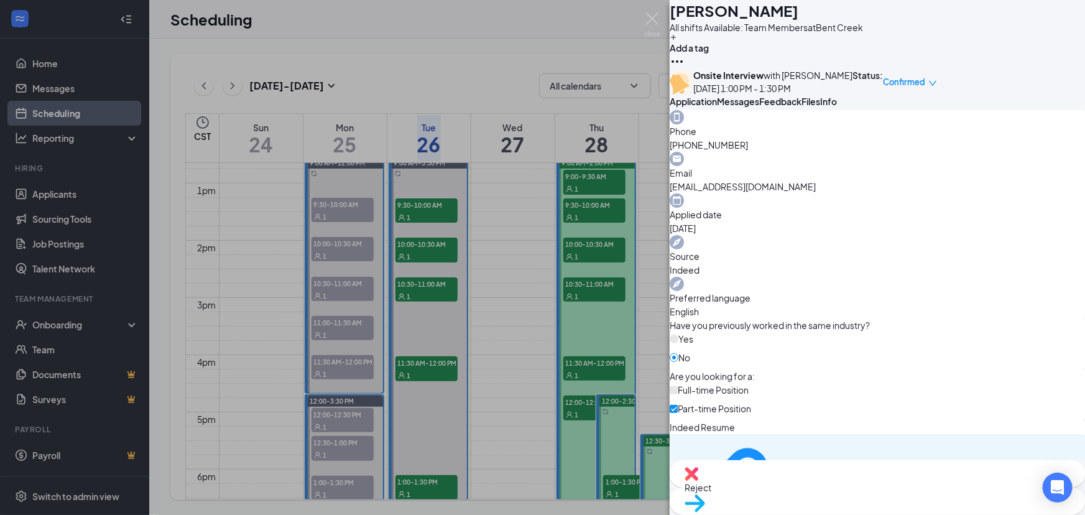
scroll to position [282, 0]
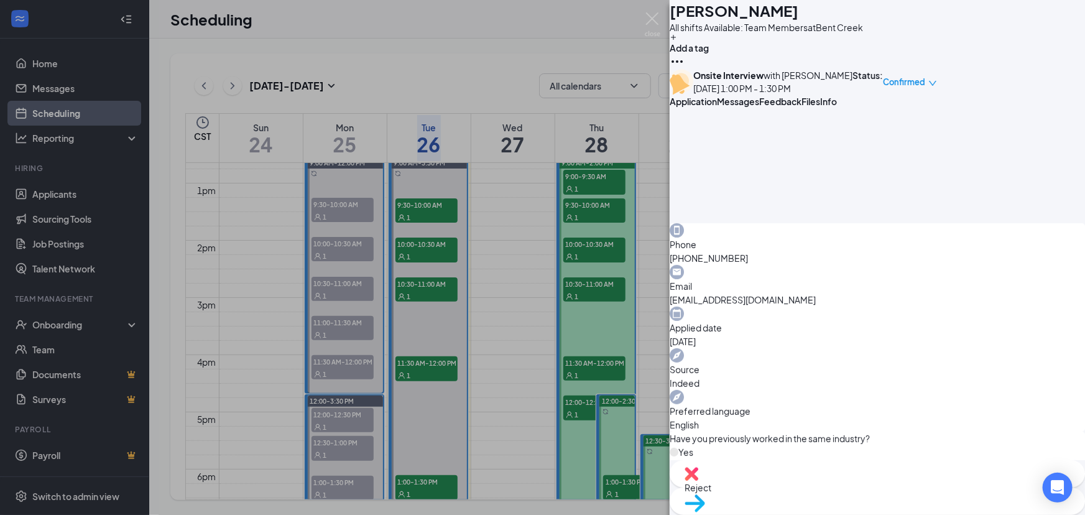
click at [461, 343] on div "HM [PERSON_NAME] All shifts Available: Team Members at [GEOGRAPHIC_DATA] Add a …" at bounding box center [542, 257] width 1085 height 515
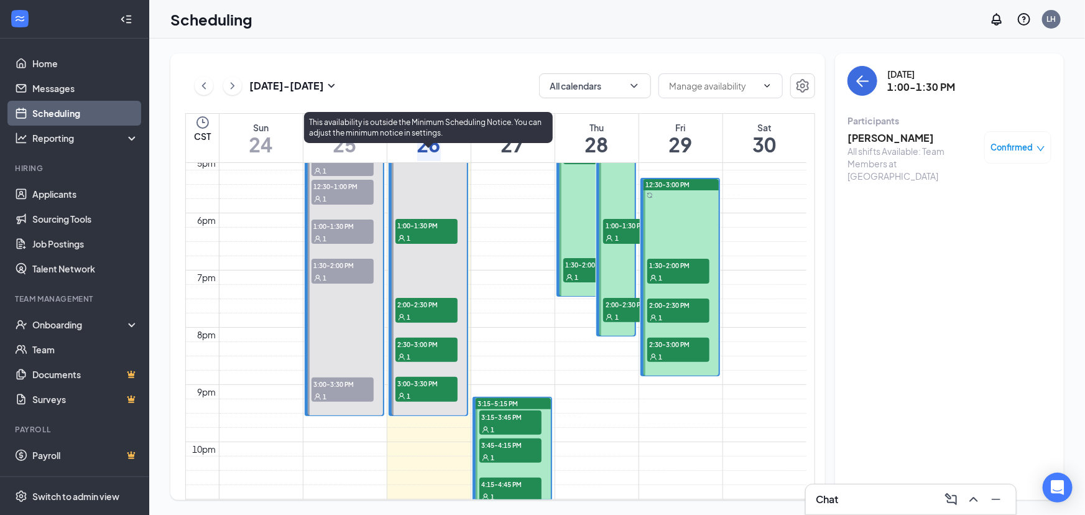
scroll to position [1006, 0]
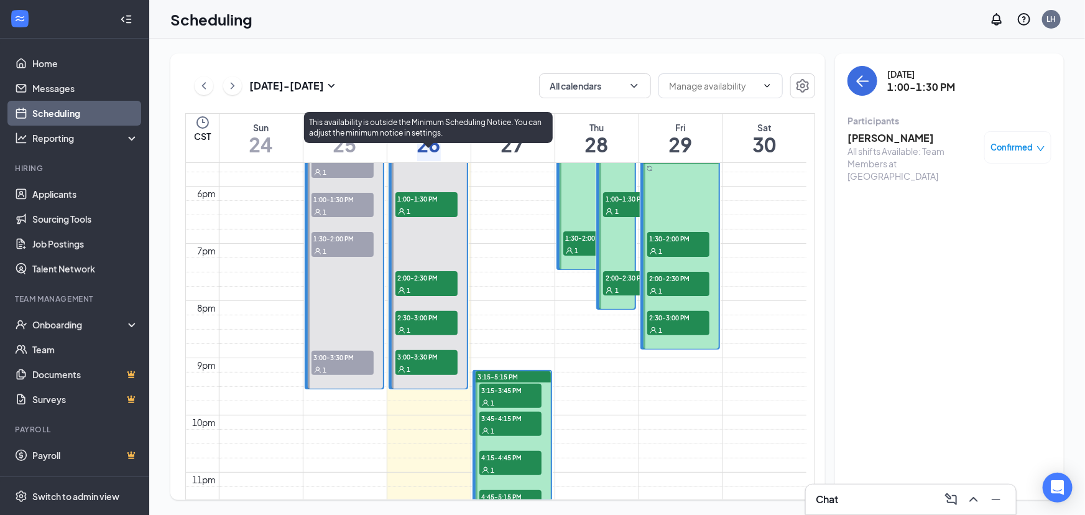
click at [442, 275] on span "2:00-2:30 PM" at bounding box center [427, 277] width 62 height 12
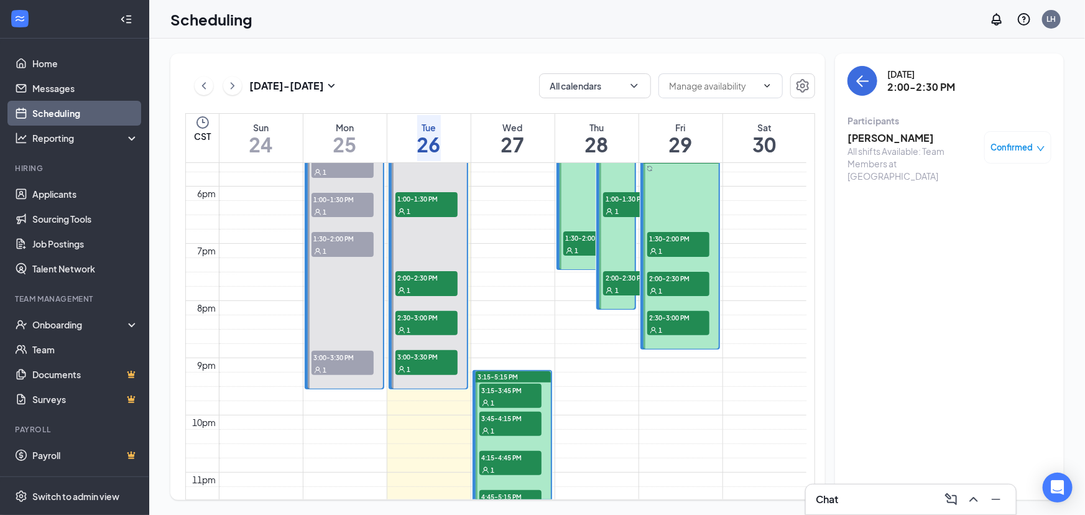
click at [903, 132] on h3 "[PERSON_NAME]" at bounding box center [913, 138] width 131 height 14
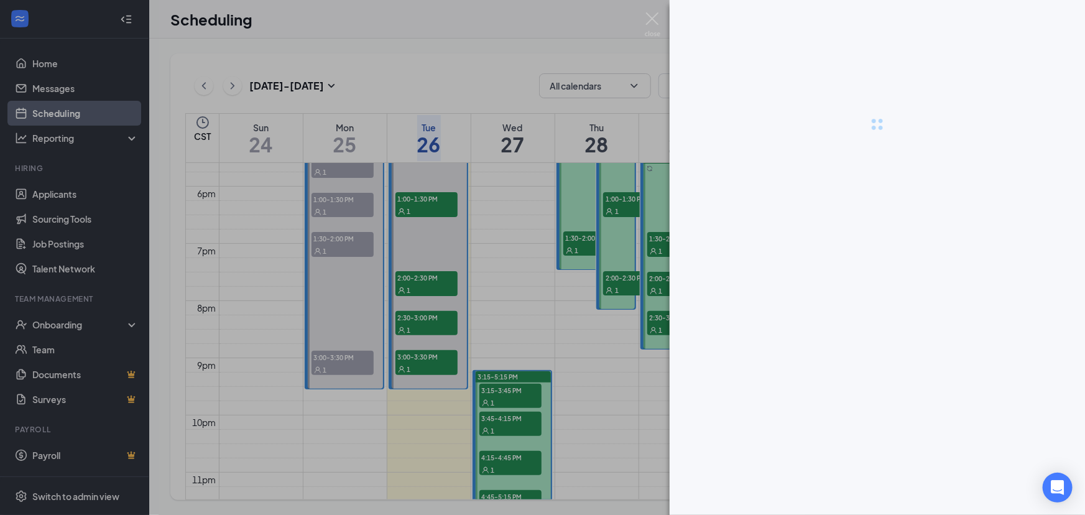
click at [877, 132] on div at bounding box center [542, 257] width 1085 height 515
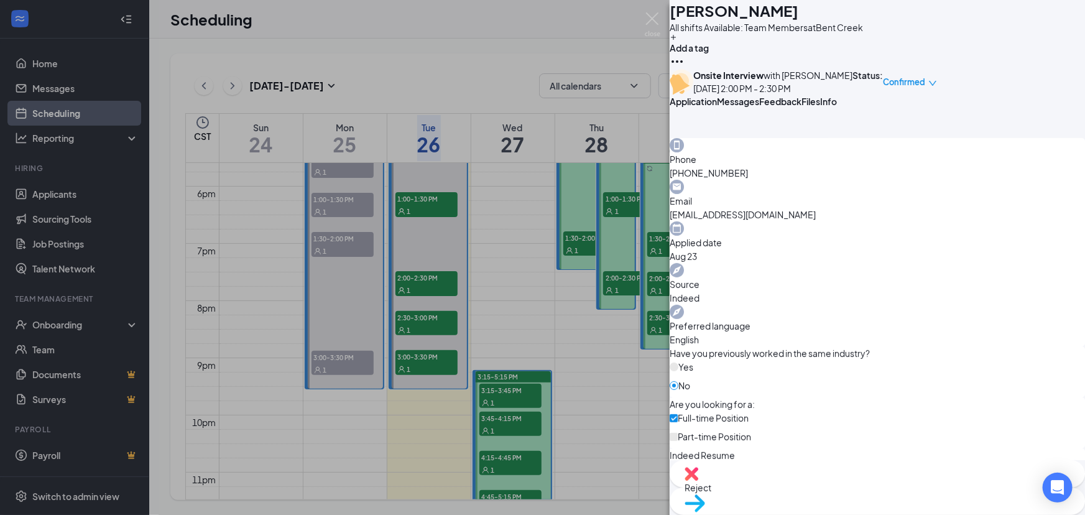
scroll to position [339, 0]
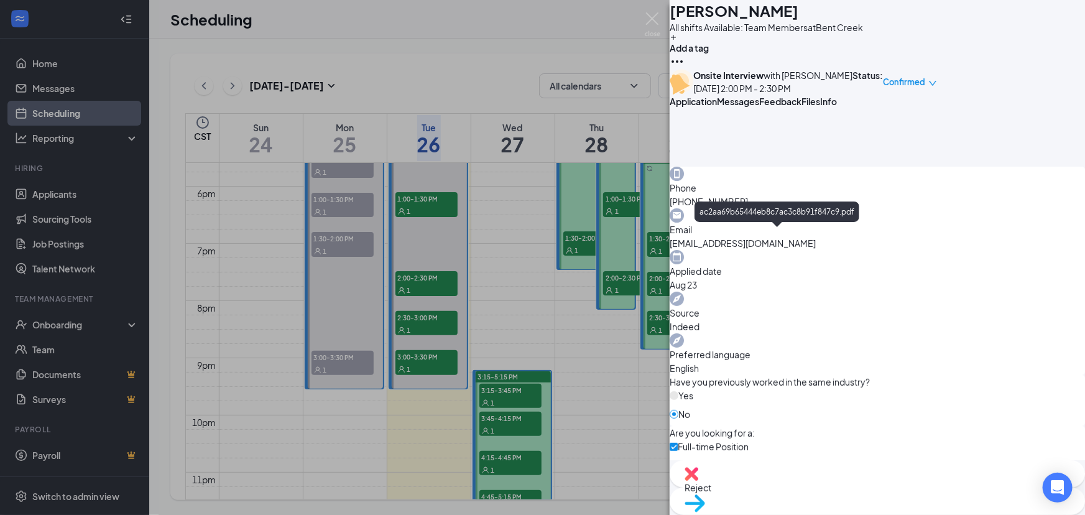
click at [547, 288] on div "AF [PERSON_NAME] All shifts Available: Team Members at [GEOGRAPHIC_DATA] Add a …" at bounding box center [542, 257] width 1085 height 515
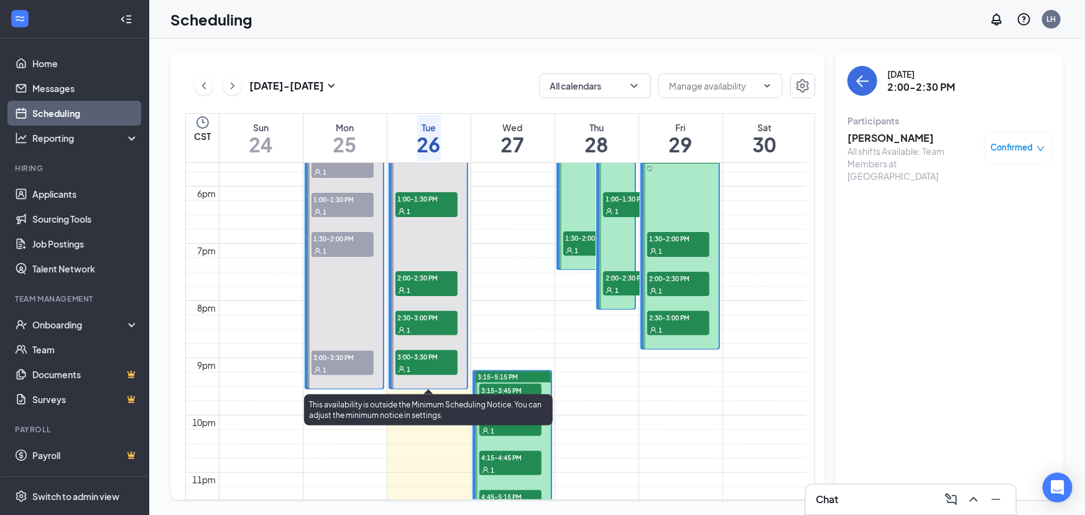
click at [433, 313] on span "2:30-3:00 PM" at bounding box center [427, 317] width 62 height 12
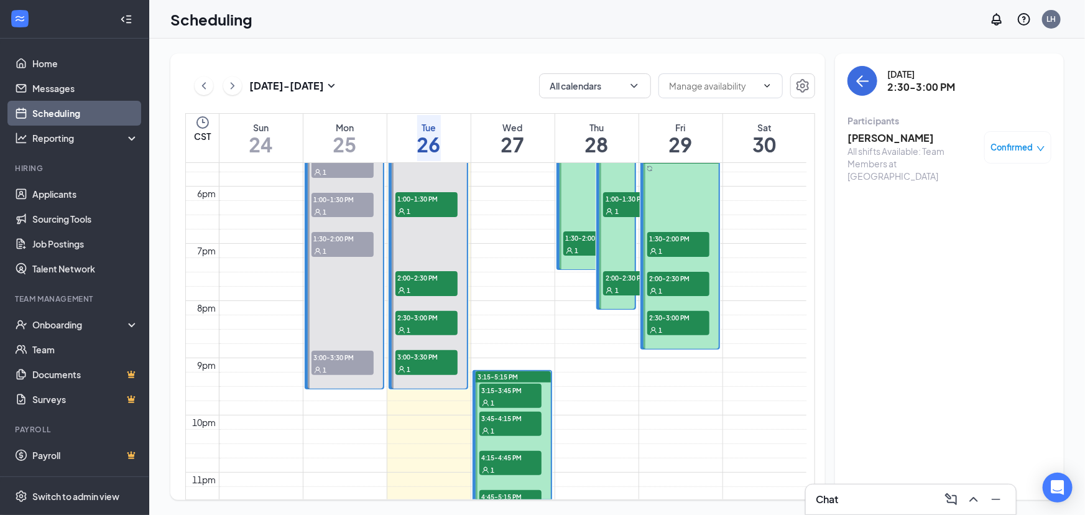
click at [881, 137] on h3 "[PERSON_NAME]" at bounding box center [913, 138] width 131 height 14
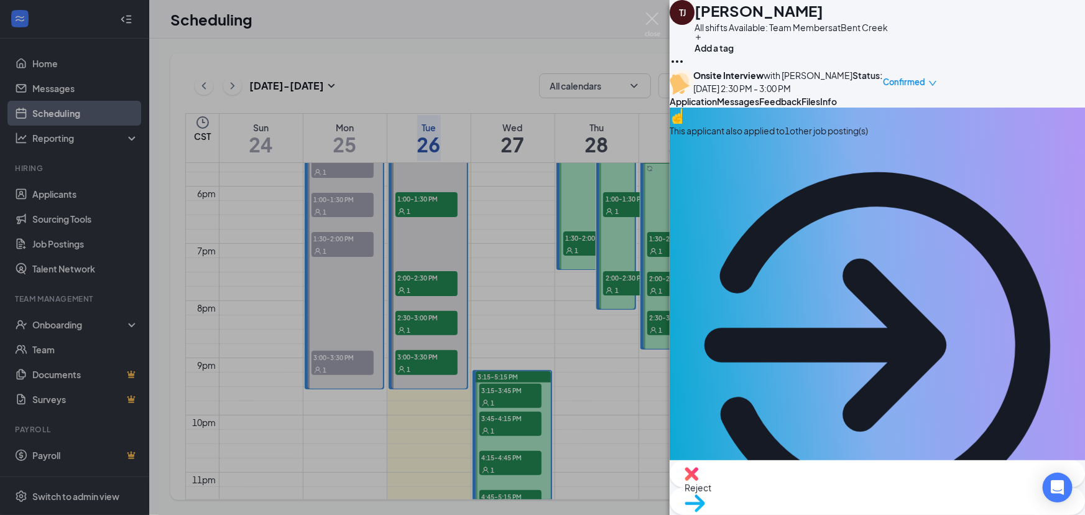
click at [759, 108] on button "Messages" at bounding box center [738, 101] width 42 height 12
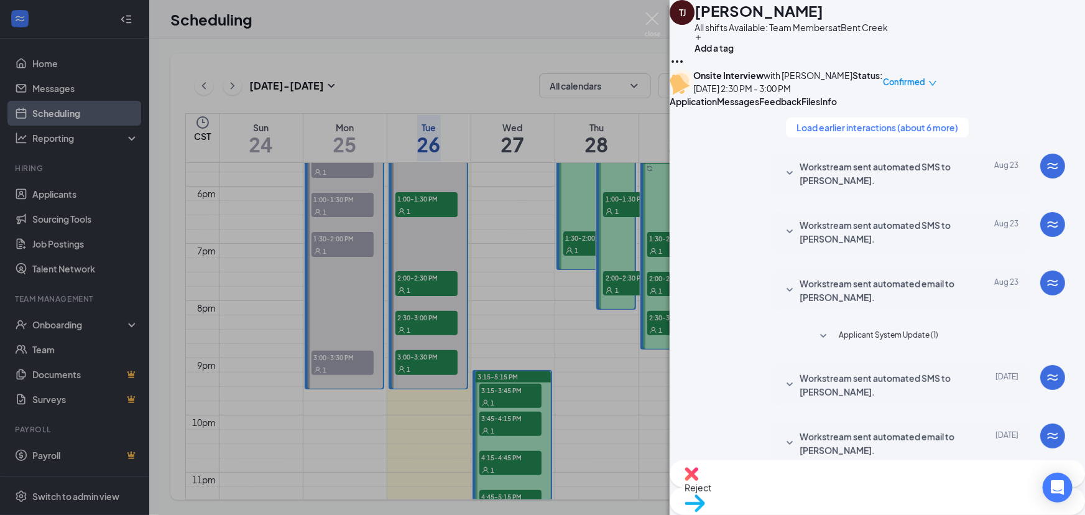
scroll to position [516, 0]
click at [717, 107] on span "Application" at bounding box center [693, 101] width 47 height 11
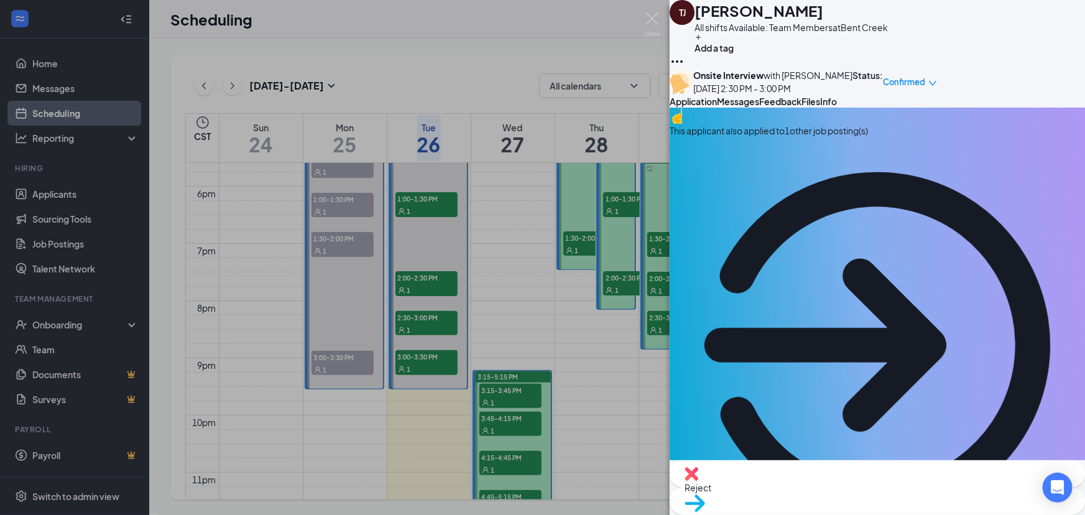
scroll to position [339, 0]
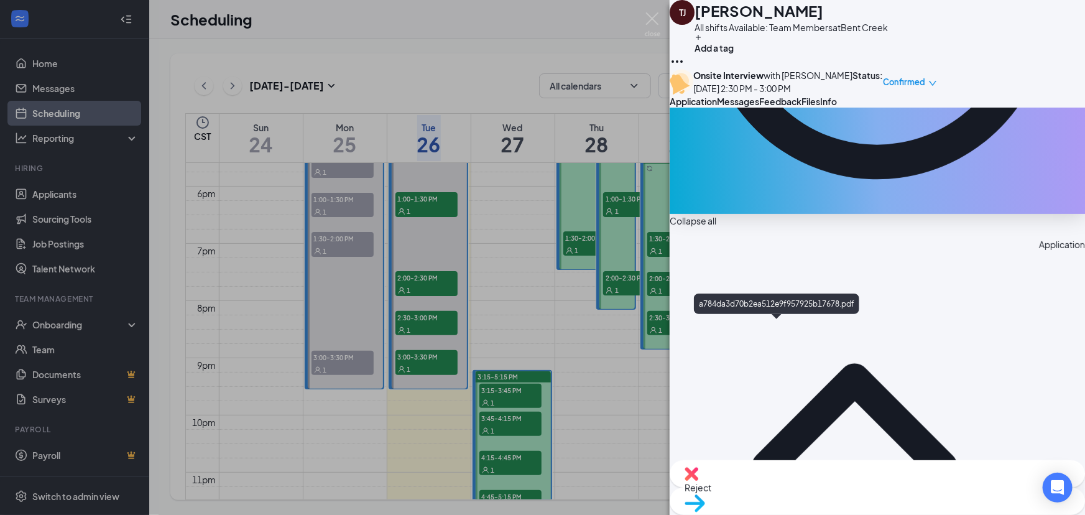
click at [810, 318] on div "a784da3d70b2ea512e9f957925b17678.pdf" at bounding box center [776, 306] width 165 height 25
click at [499, 338] on div "[PERSON_NAME] T’[PERSON_NAME] All shifts Available: Team Members at [GEOGRAPHIC…" at bounding box center [542, 257] width 1085 height 515
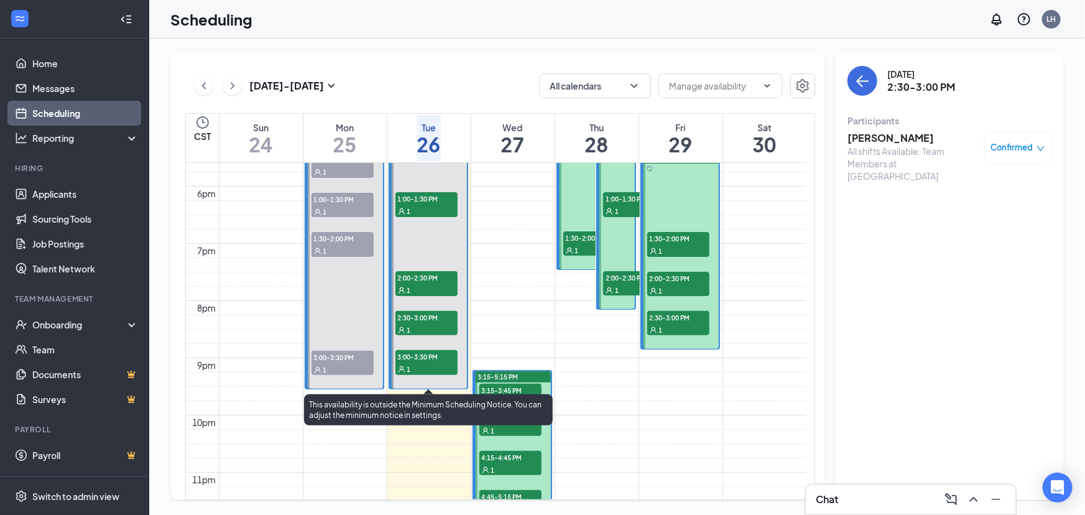
click at [412, 359] on span "3:00-3:30 PM" at bounding box center [427, 356] width 62 height 12
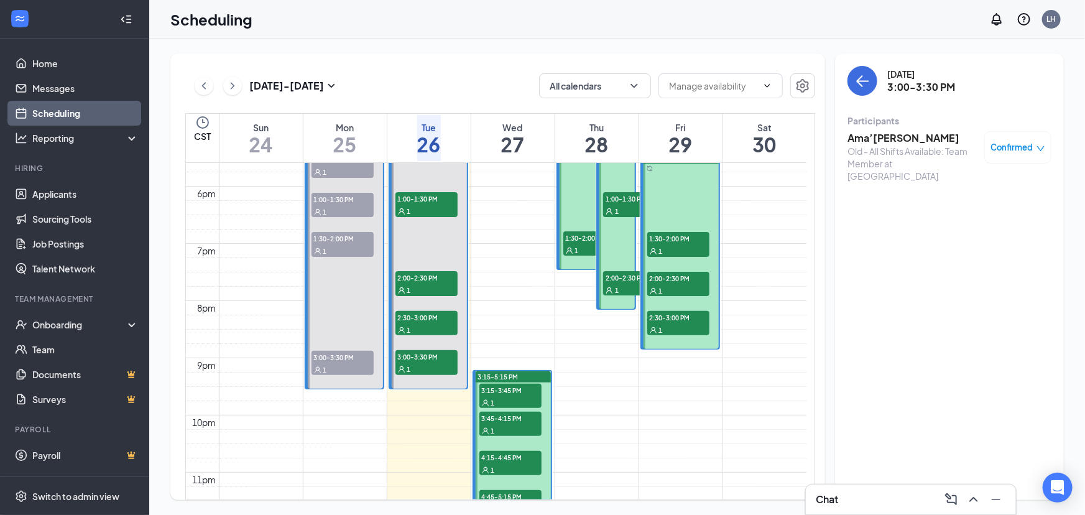
click at [885, 134] on h3 "Ama’[PERSON_NAME]" at bounding box center [913, 138] width 131 height 14
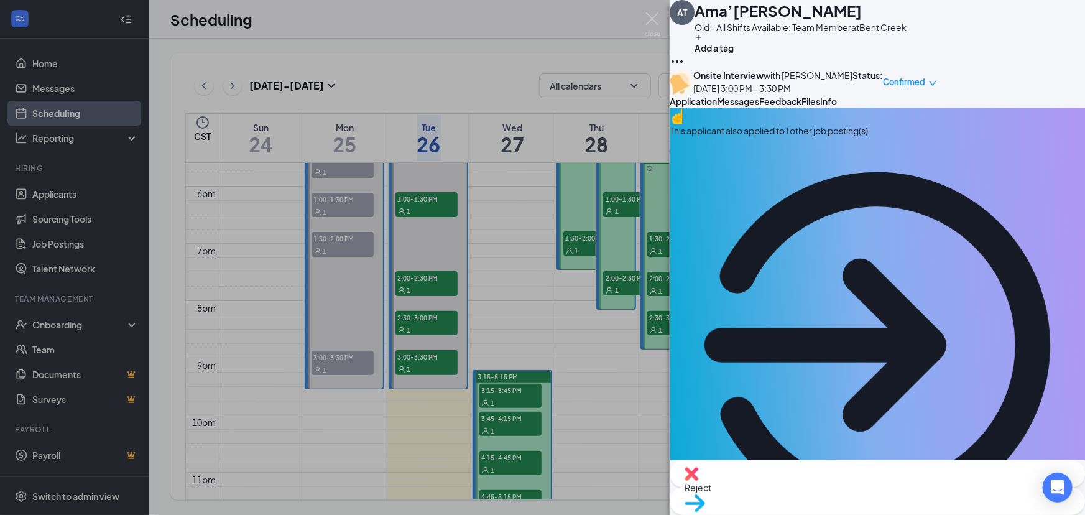
scroll to position [282, 0]
